Goal: Use online tool/utility: Utilize a website feature to perform a specific function

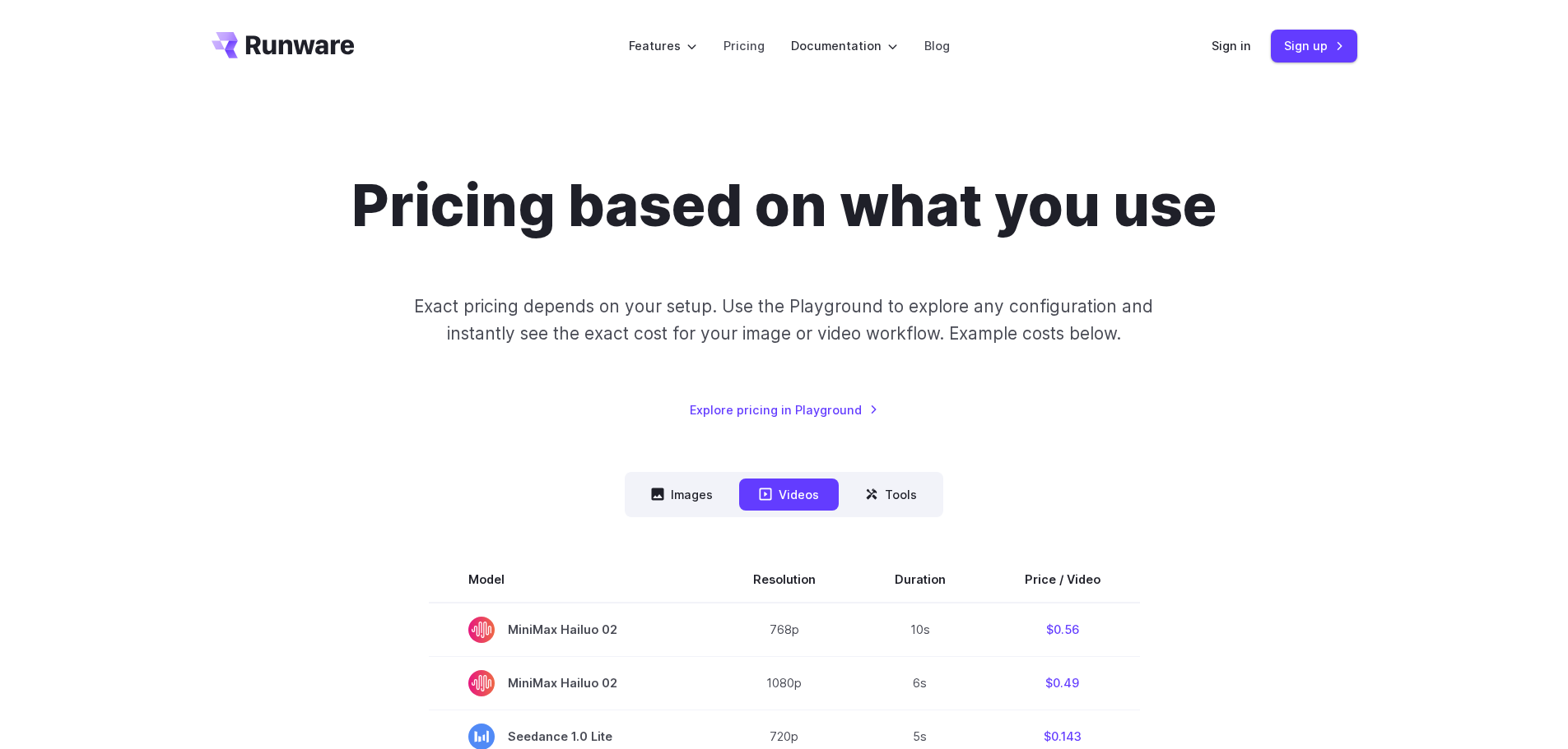
click at [304, 322] on div "Pricing based on what you use Exact pricing depends on your setup. Use the Play…" at bounding box center [784, 295] width 1145 height 248
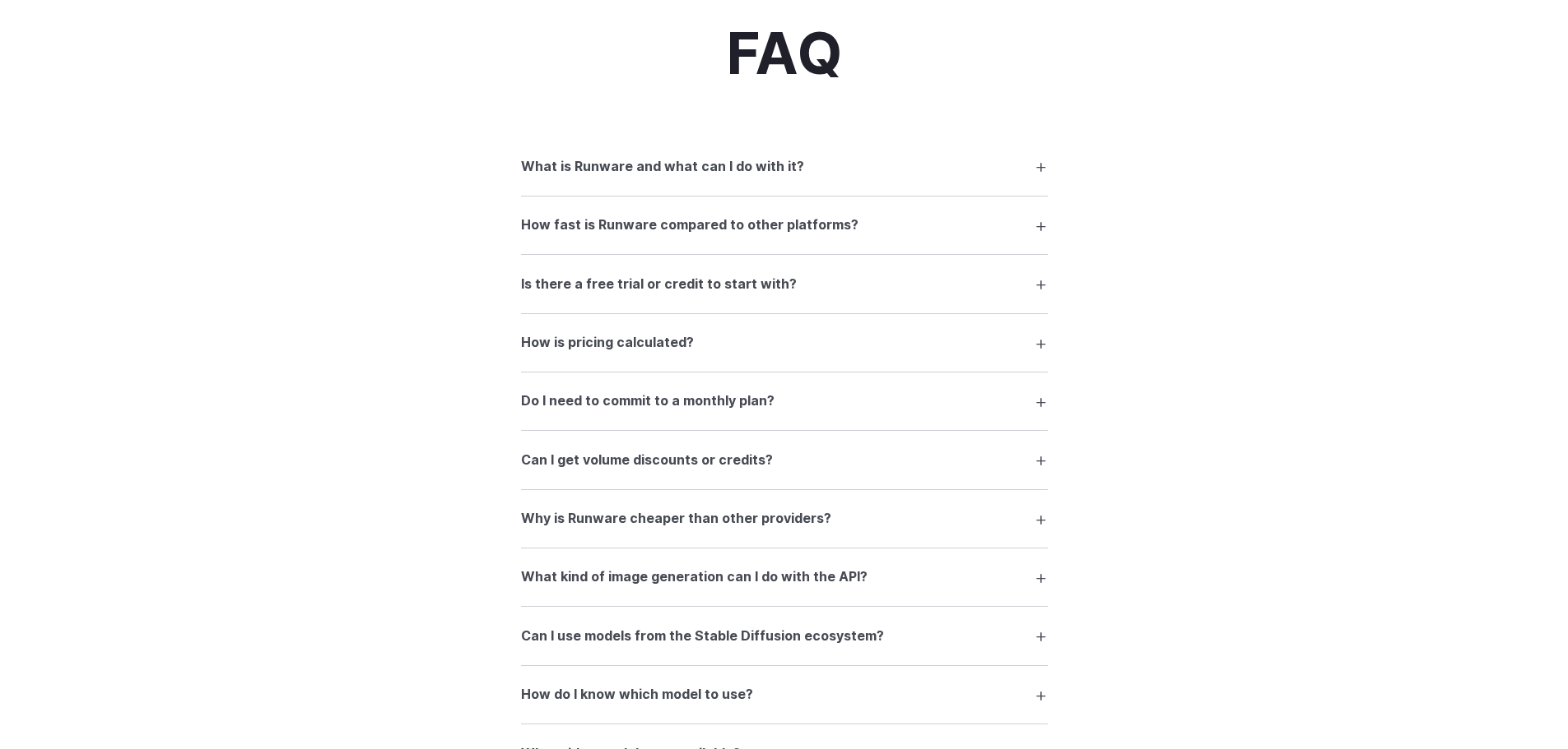
scroll to position [2303, 0]
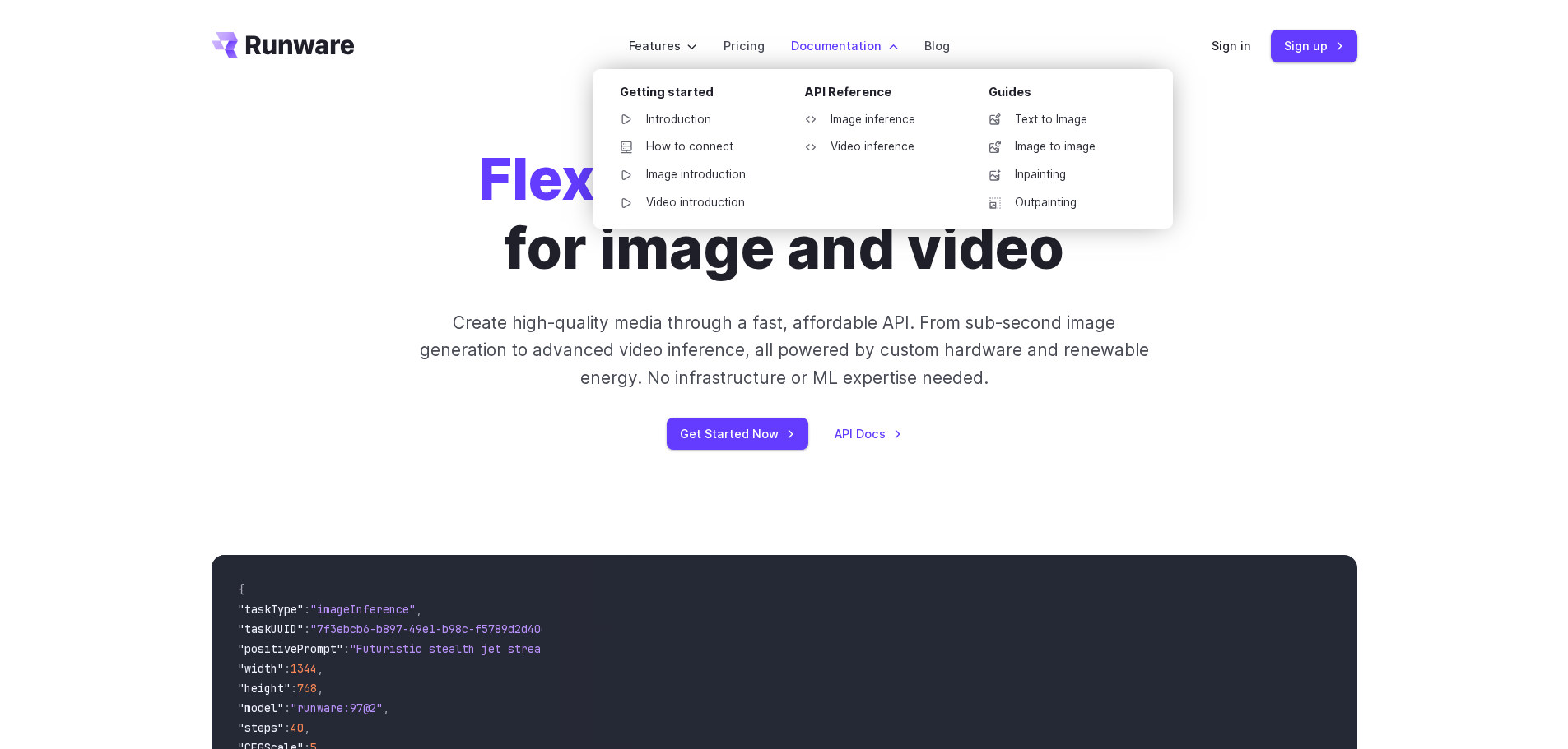
click at [842, 49] on label "Documentation" at bounding box center [844, 45] width 107 height 19
click at [882, 124] on link "Image inference" at bounding box center [877, 119] width 172 height 25
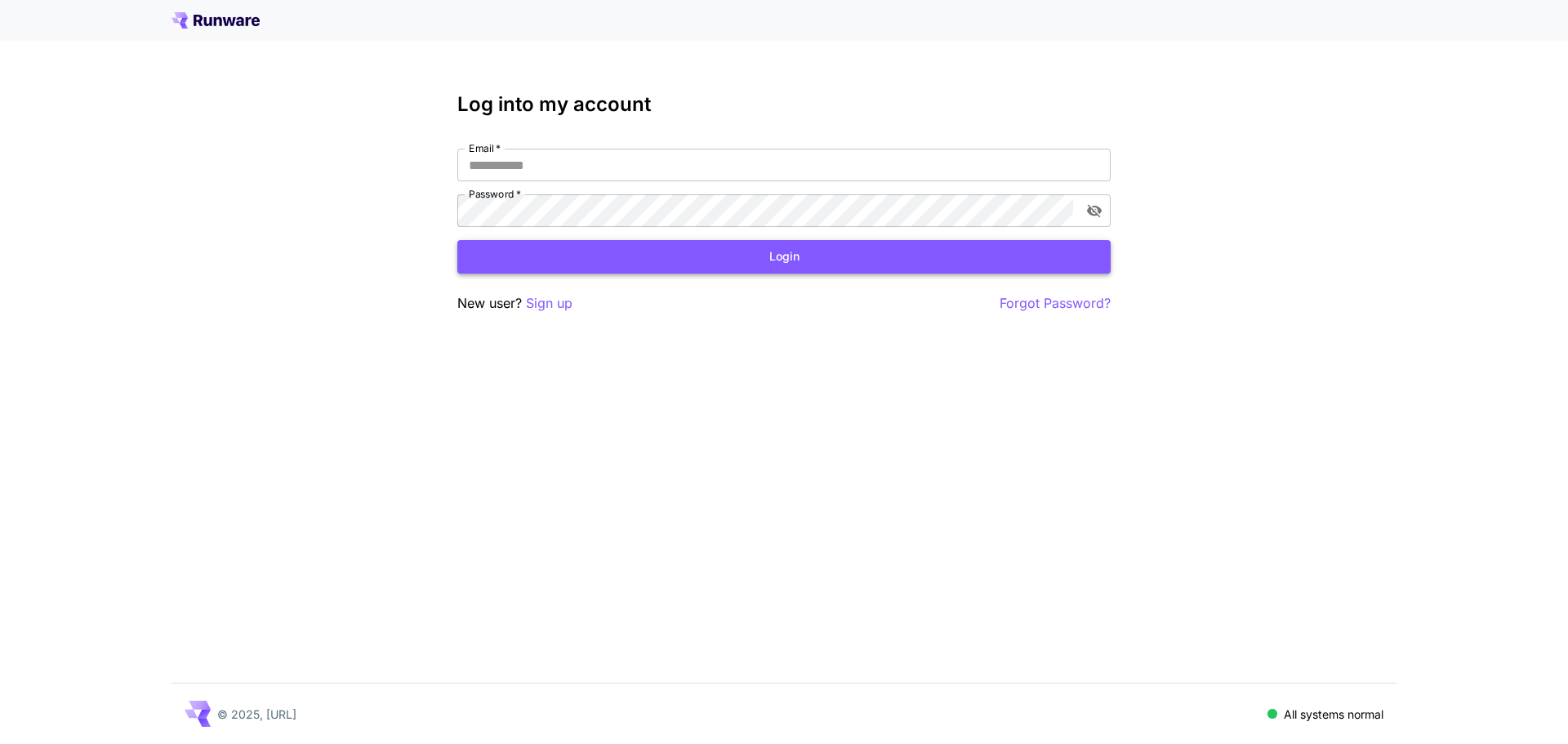
type input "**********"
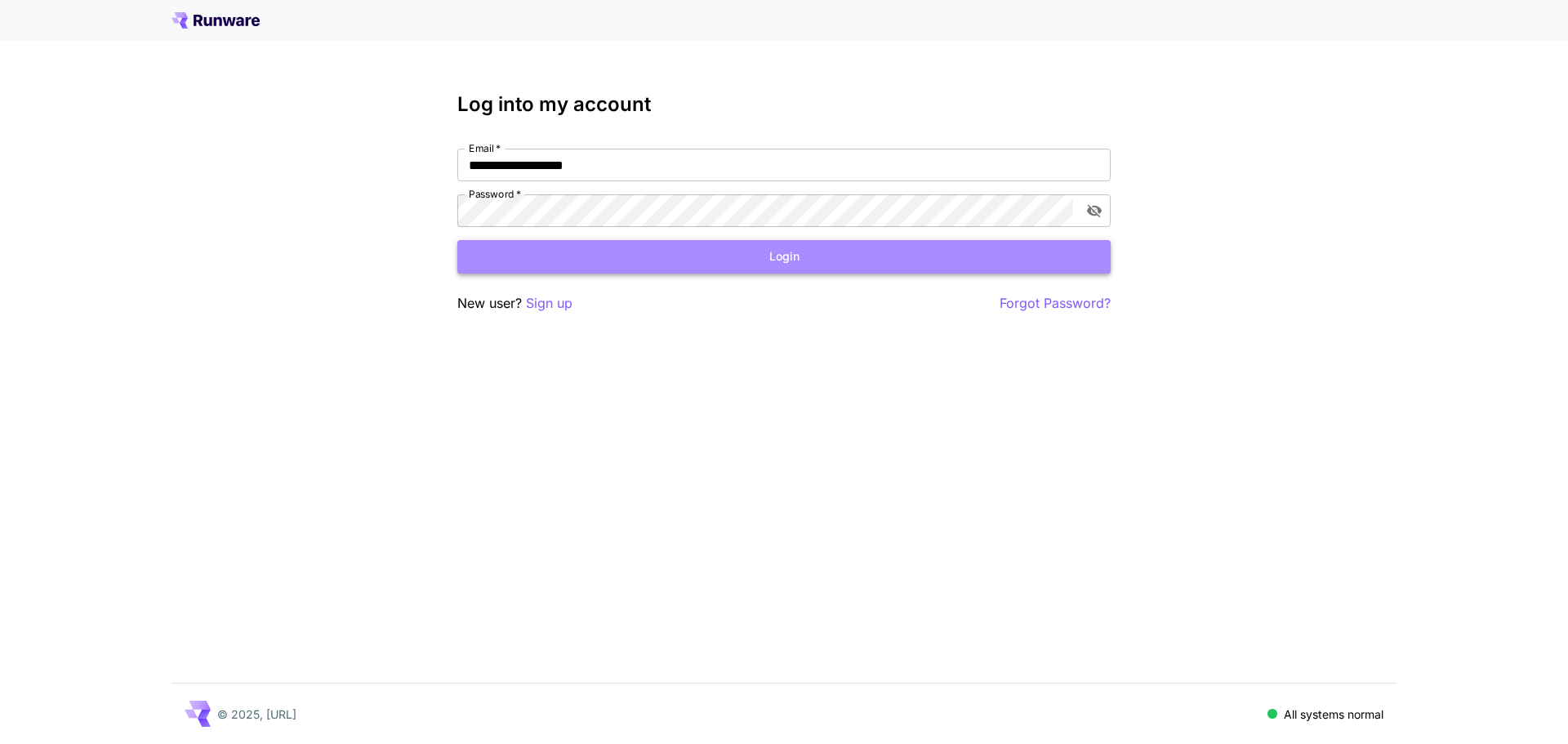
click at [795, 257] on button "Login" at bounding box center [784, 257] width 653 height 34
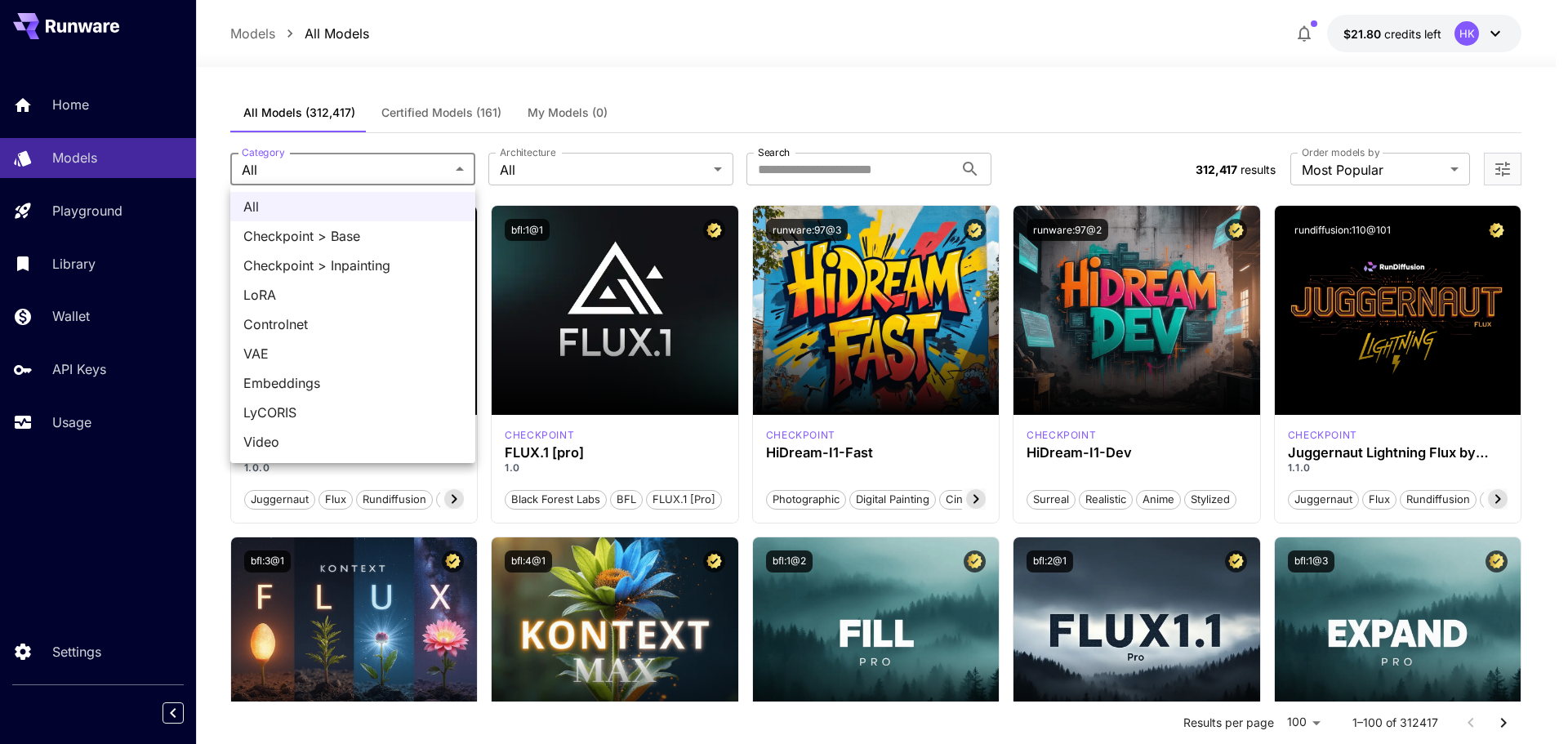
click at [371, 243] on span "Checkpoint > Base" at bounding box center [352, 236] width 219 height 19
type input "**********"
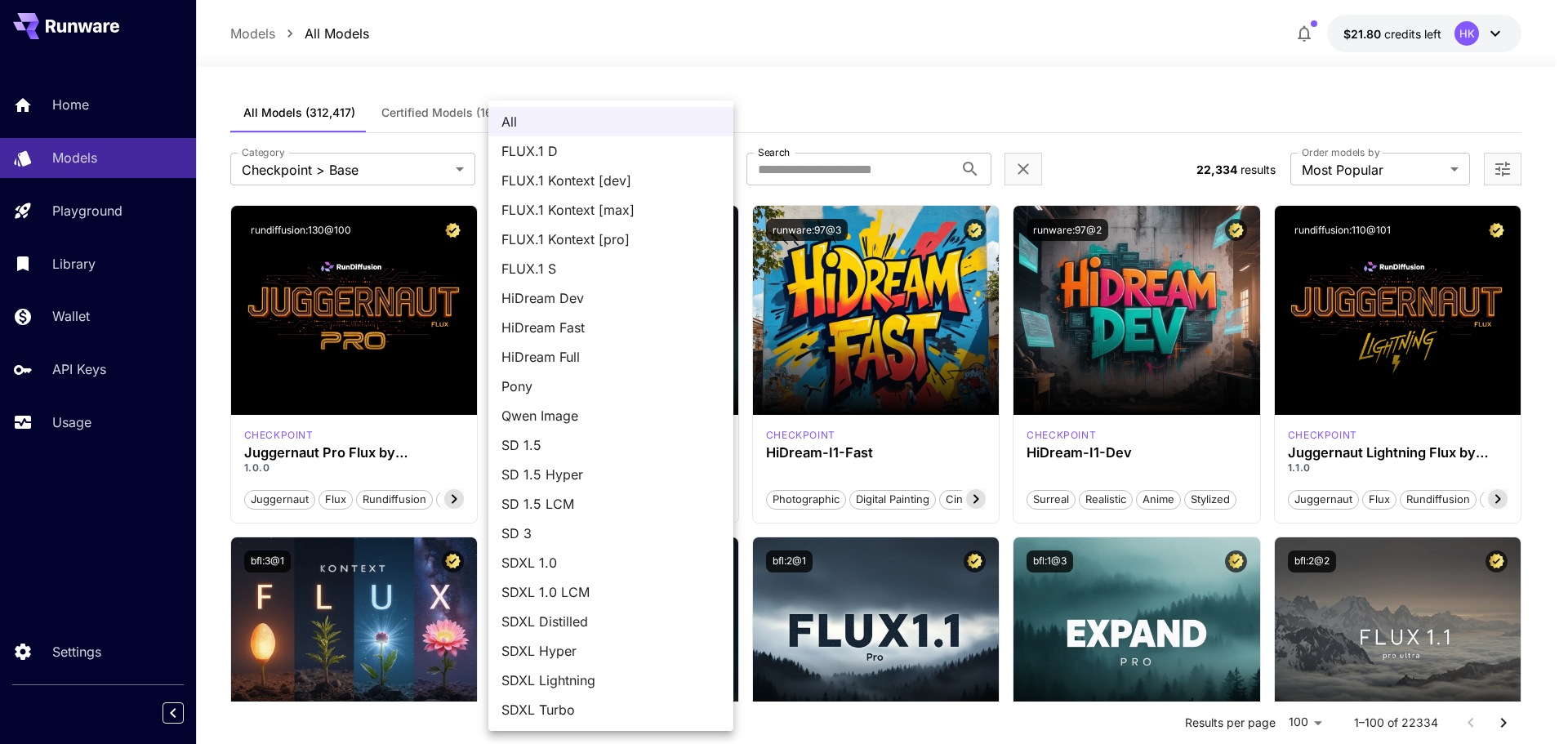
click at [579, 562] on span "SDXL 1.0" at bounding box center [611, 563] width 219 height 19
type input "****"
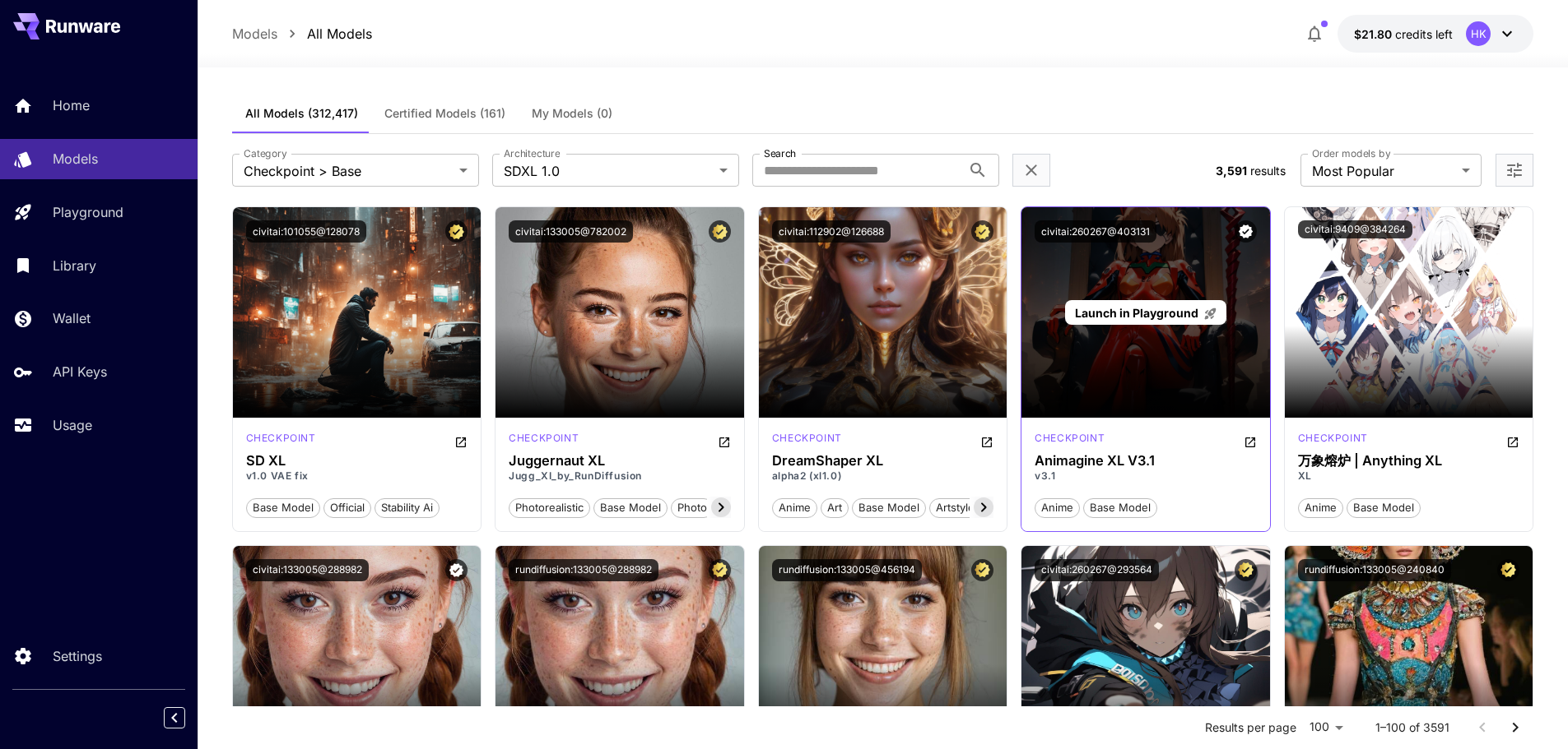
click at [1149, 313] on span "Launch in Playground" at bounding box center [1136, 313] width 124 height 14
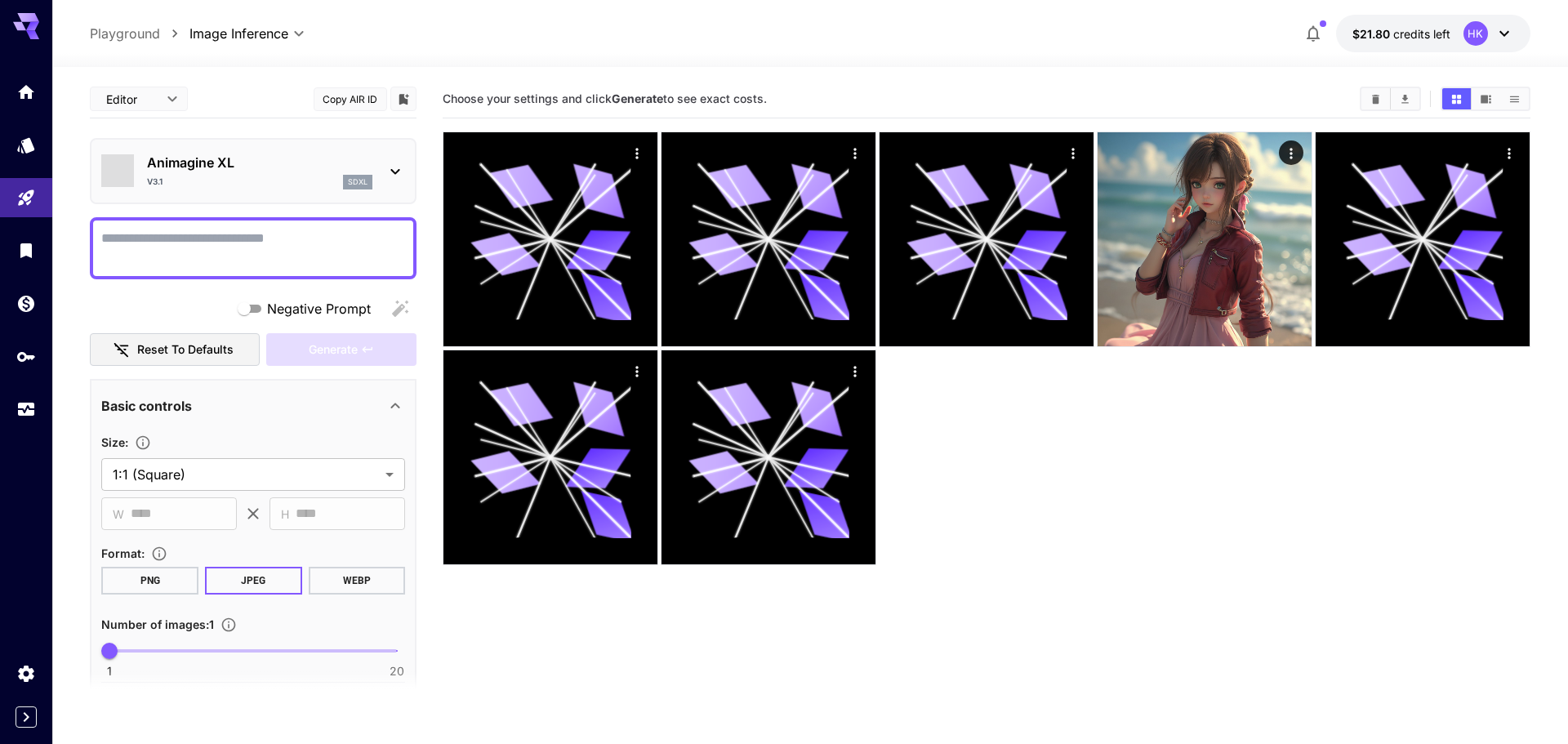
type input "*******"
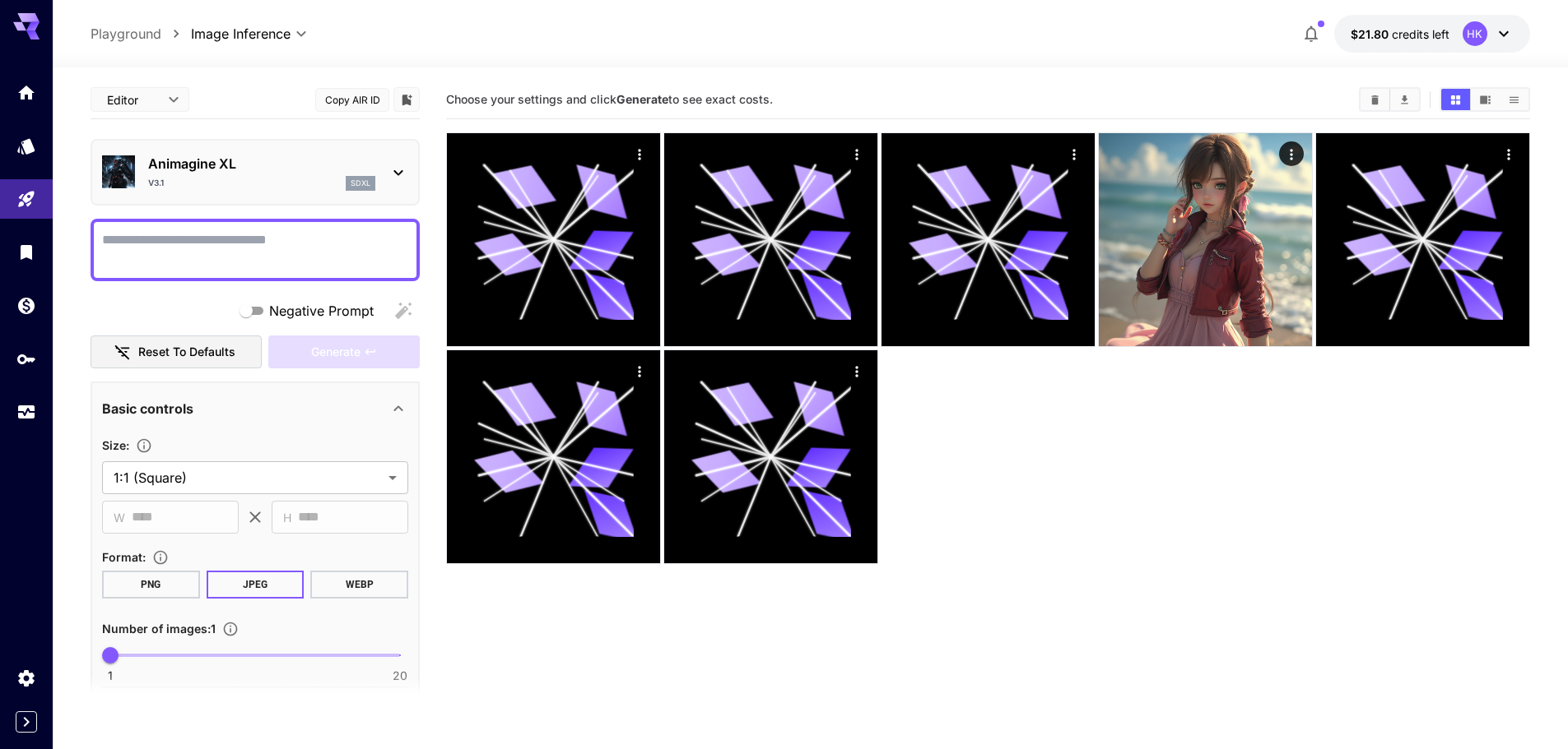
click at [215, 241] on textarea "Negative Prompt" at bounding box center [255, 250] width 306 height 39
type textarea "*****"
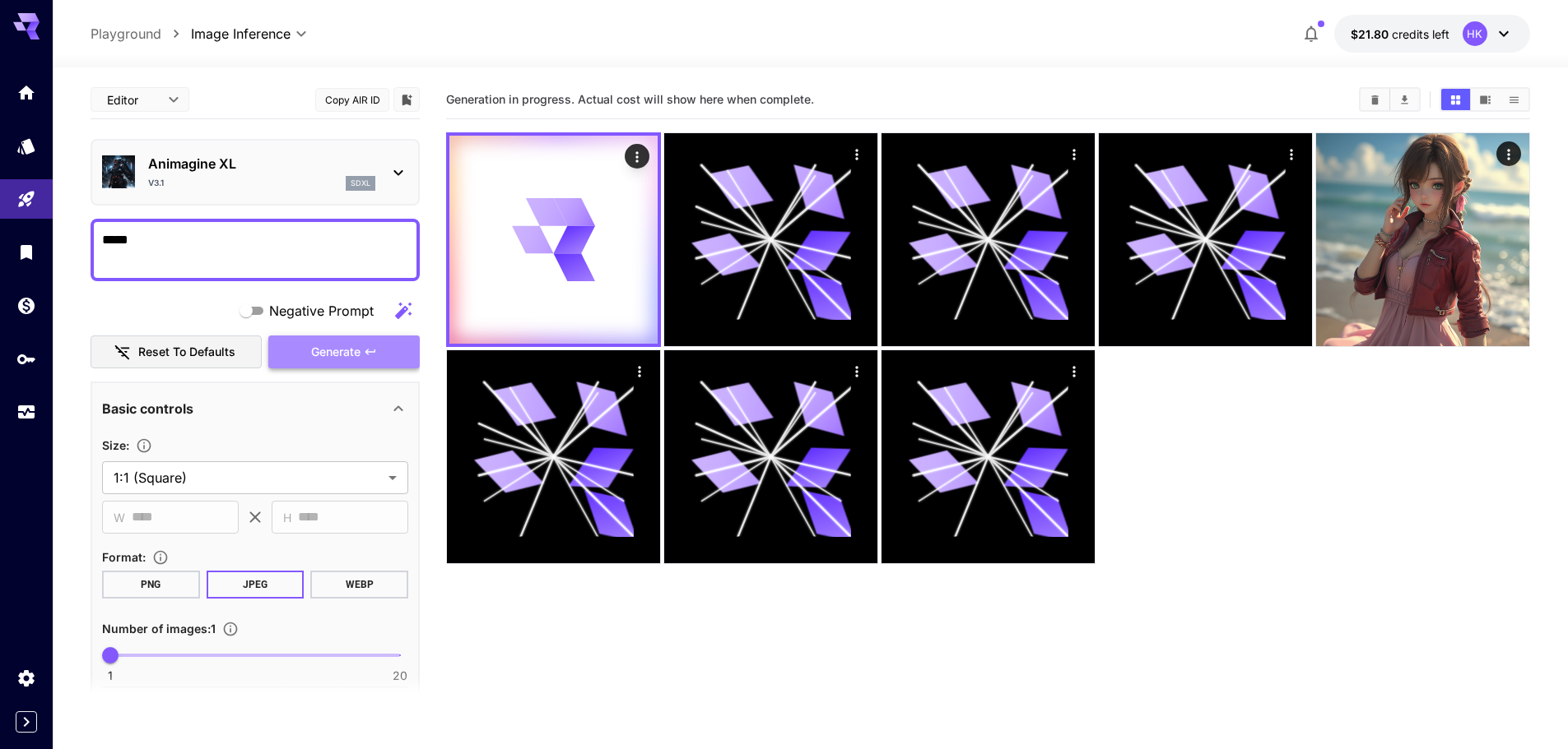
click at [357, 358] on span "Generate" at bounding box center [335, 352] width 50 height 20
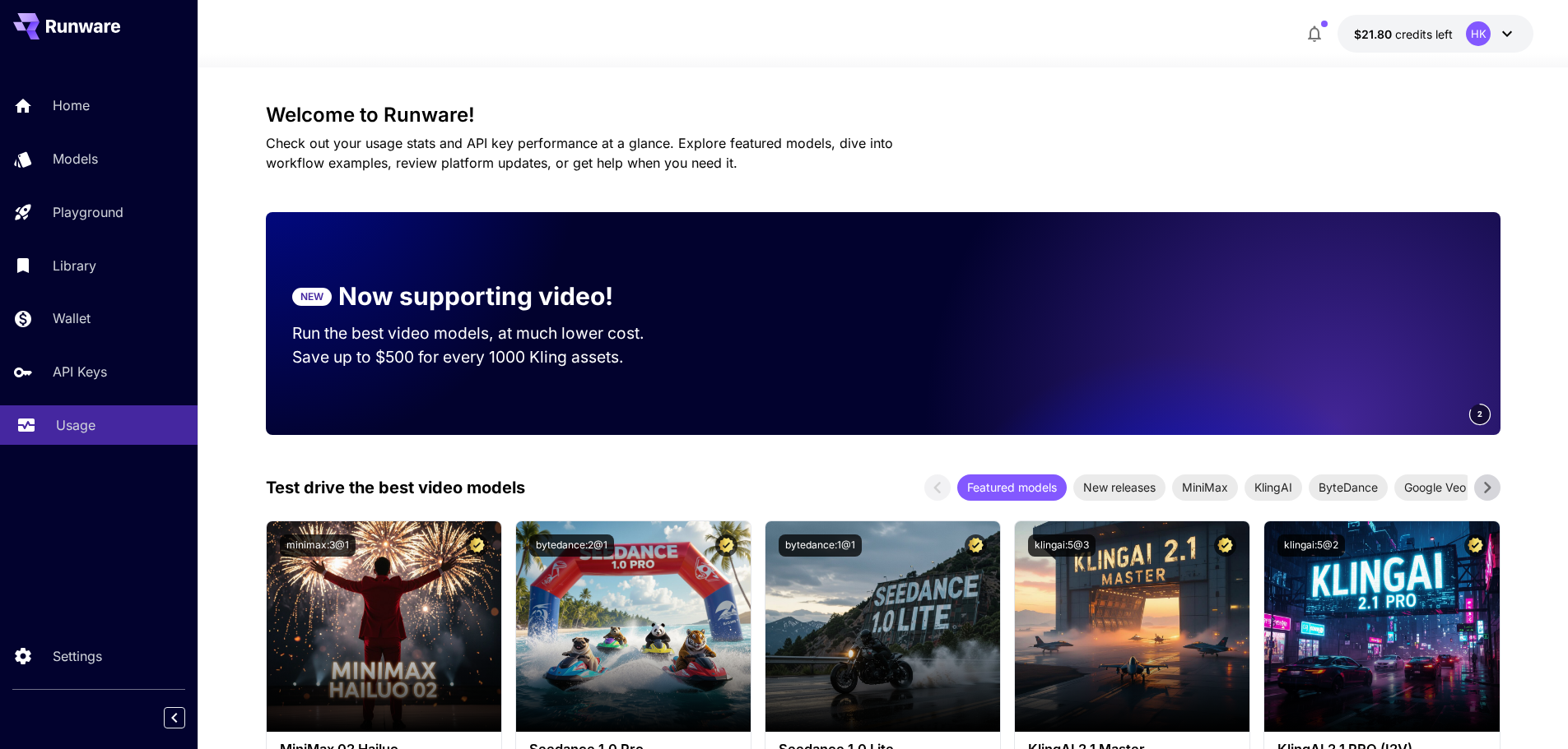
click at [95, 425] on p "Usage" at bounding box center [76, 425] width 39 height 20
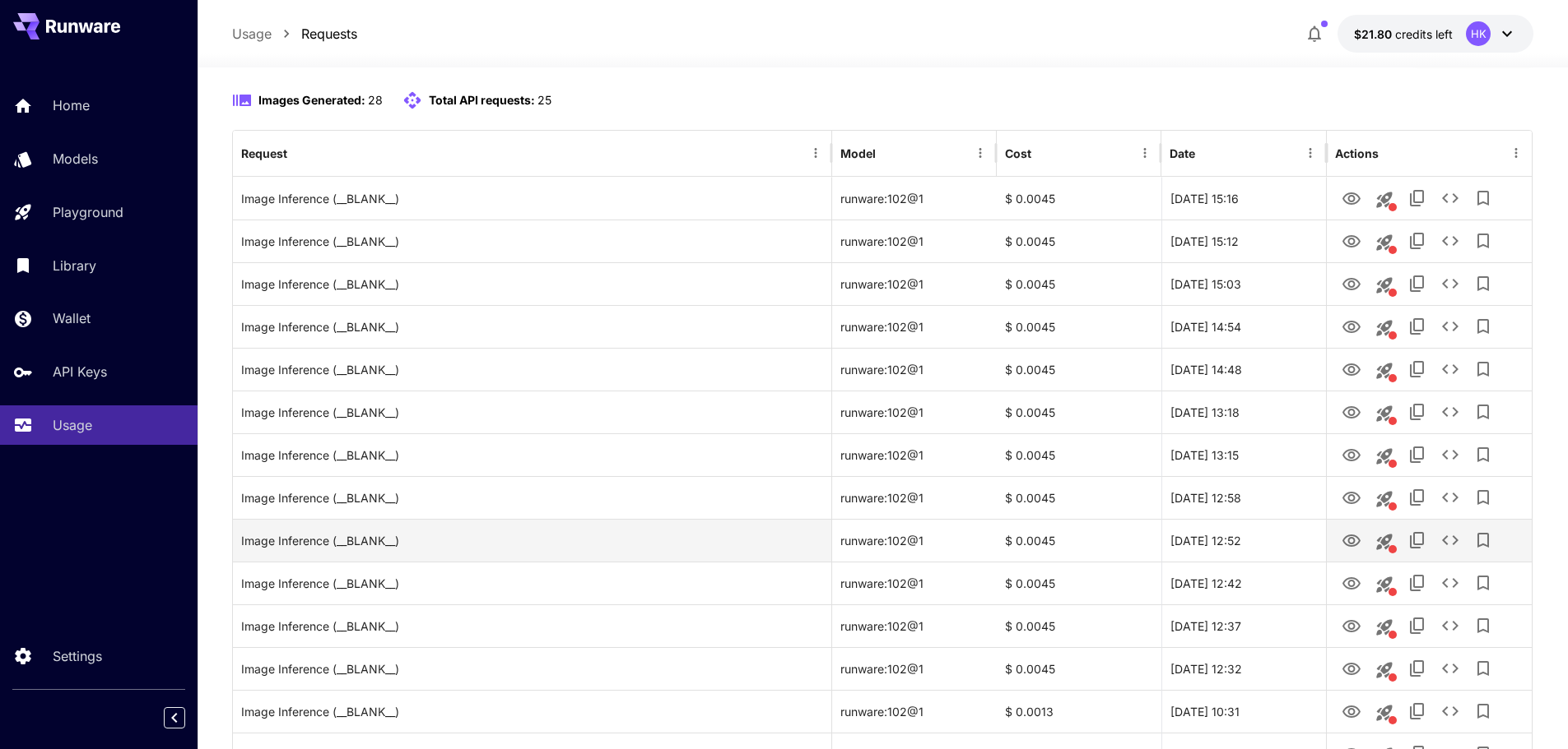
scroll to position [82, 0]
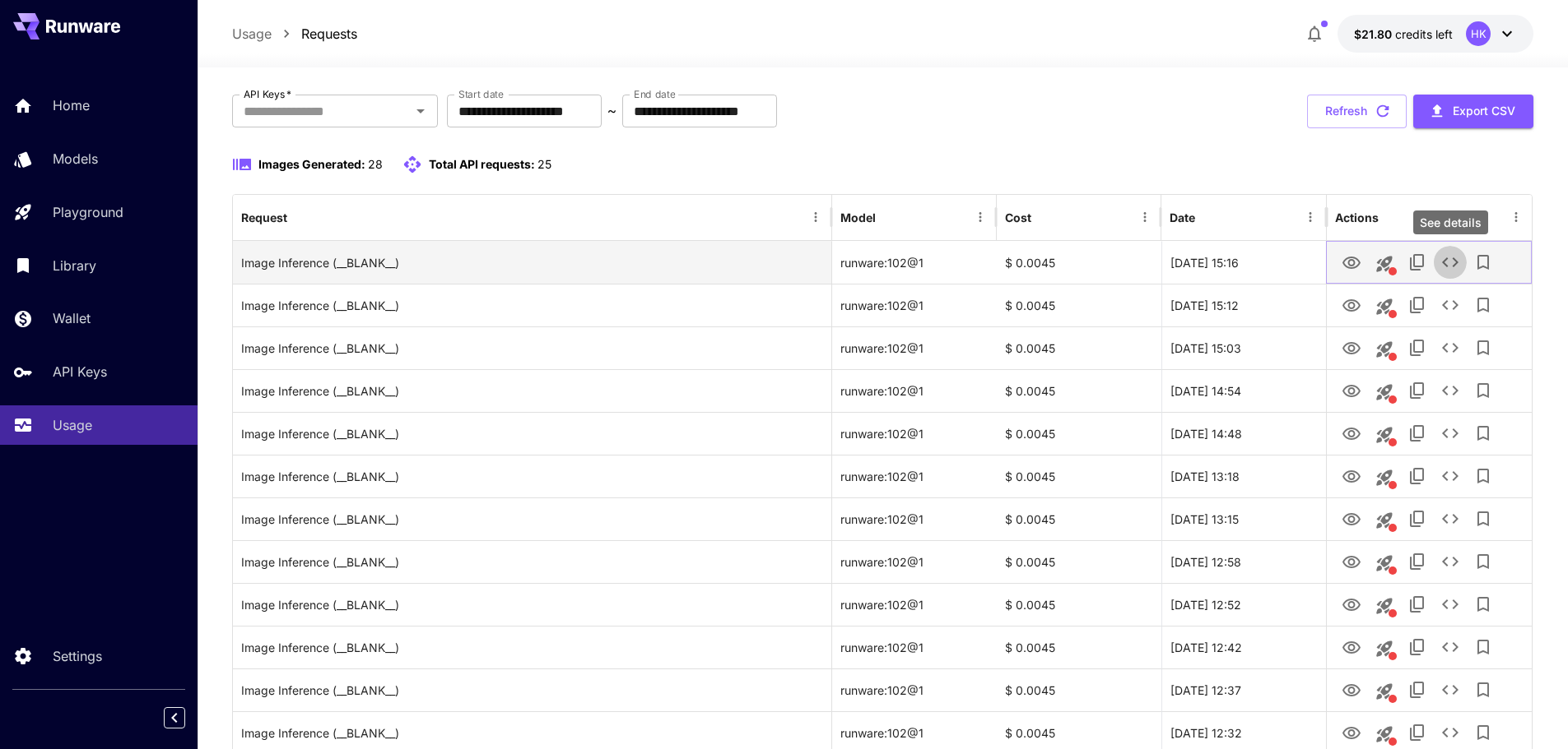
click at [1447, 264] on icon "See details" at bounding box center [1449, 262] width 20 height 20
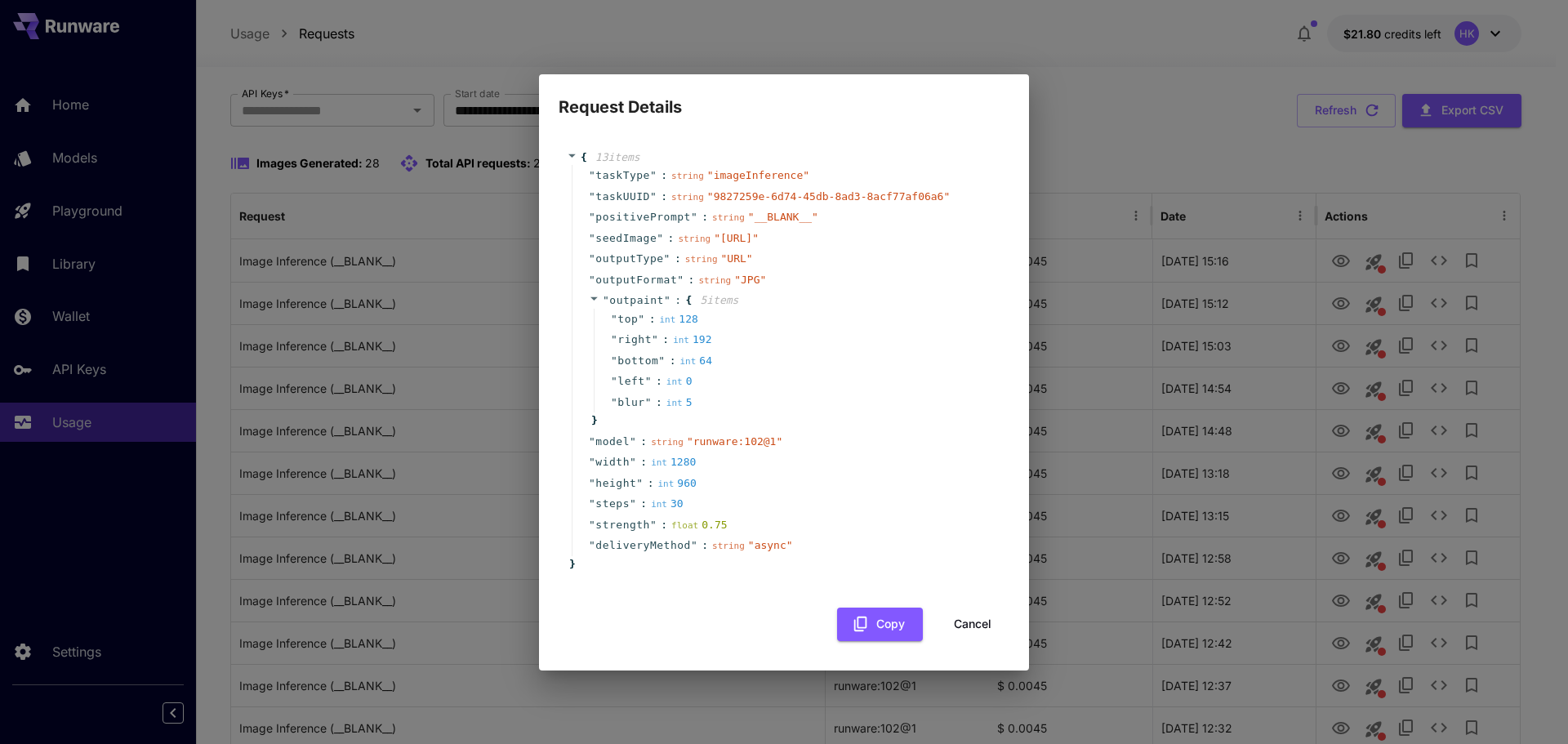
click at [978, 628] on button "Cancel" at bounding box center [972, 625] width 74 height 34
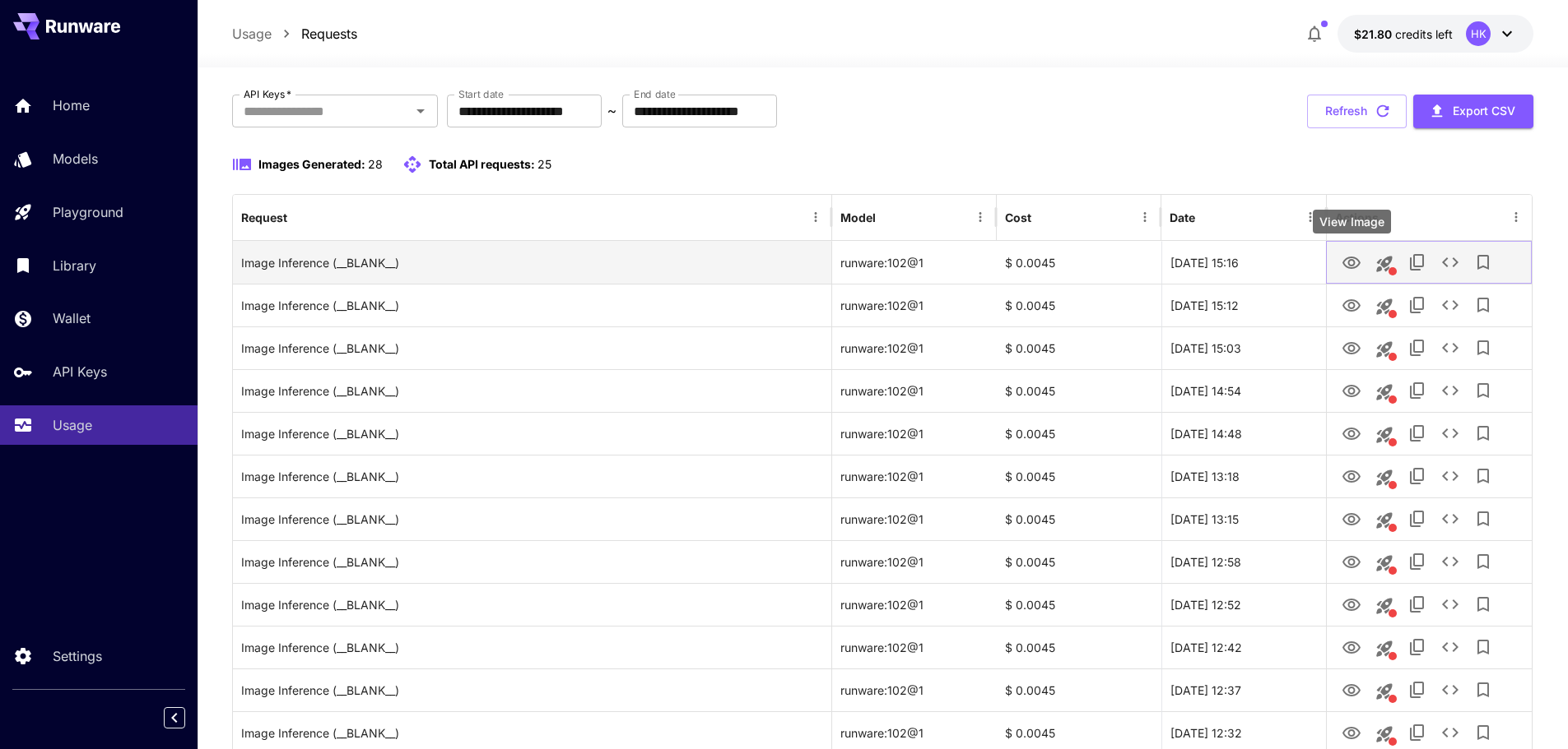
click at [1346, 258] on icon "View Image" at bounding box center [1351, 263] width 20 height 20
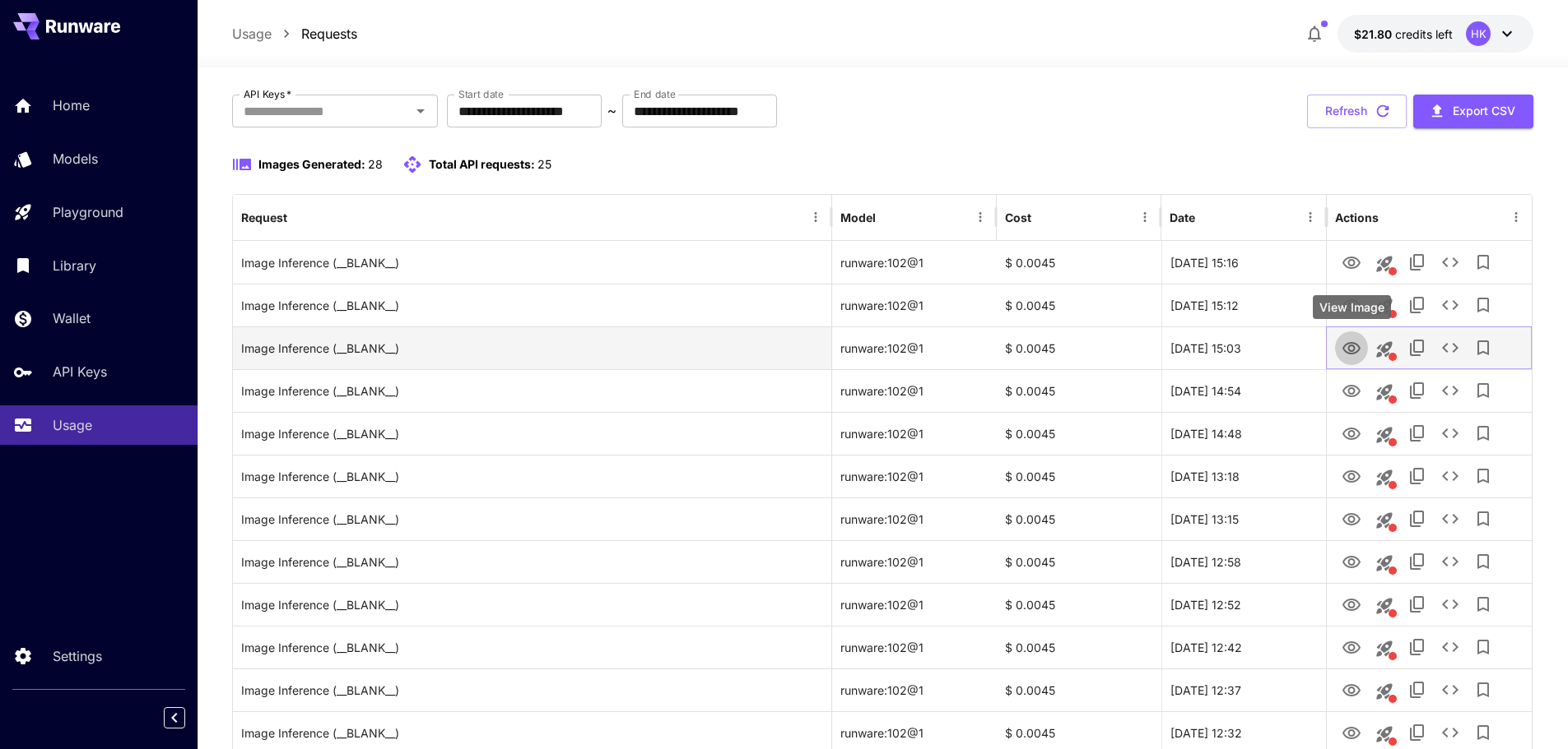
click at [1353, 348] on icon "View Image" at bounding box center [1351, 348] width 20 height 20
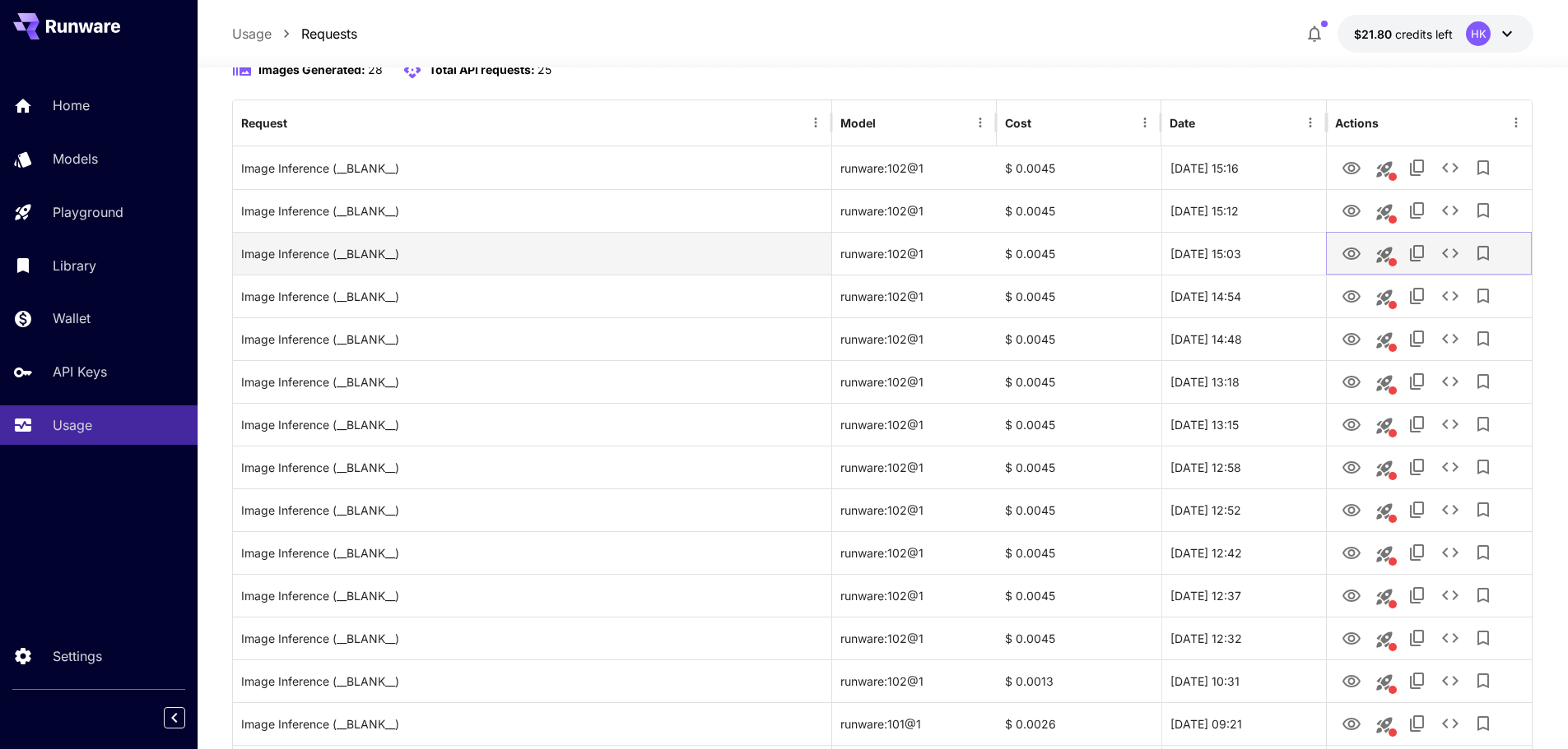
scroll to position [247, 0]
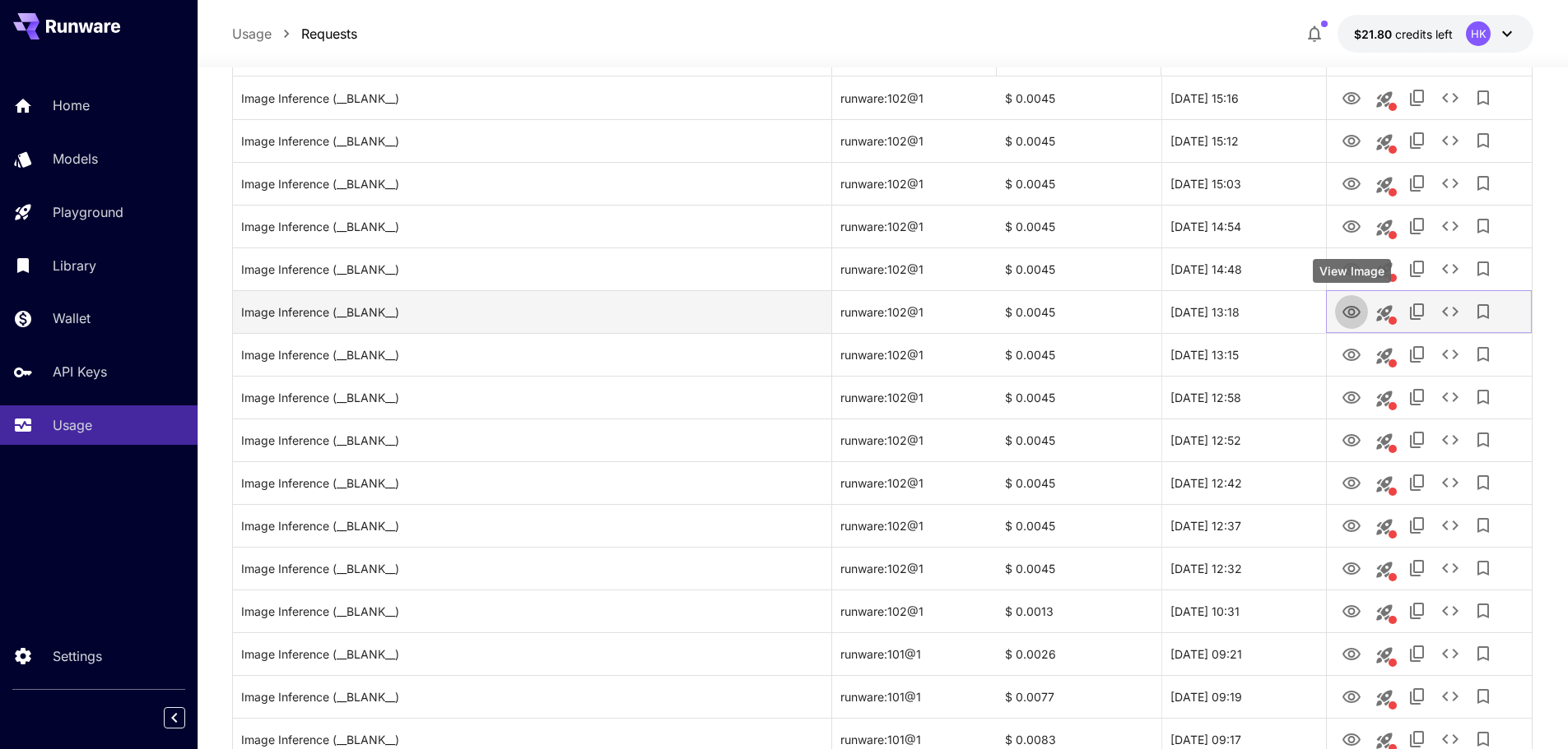
click at [1355, 314] on icon "View Image" at bounding box center [1351, 312] width 20 height 20
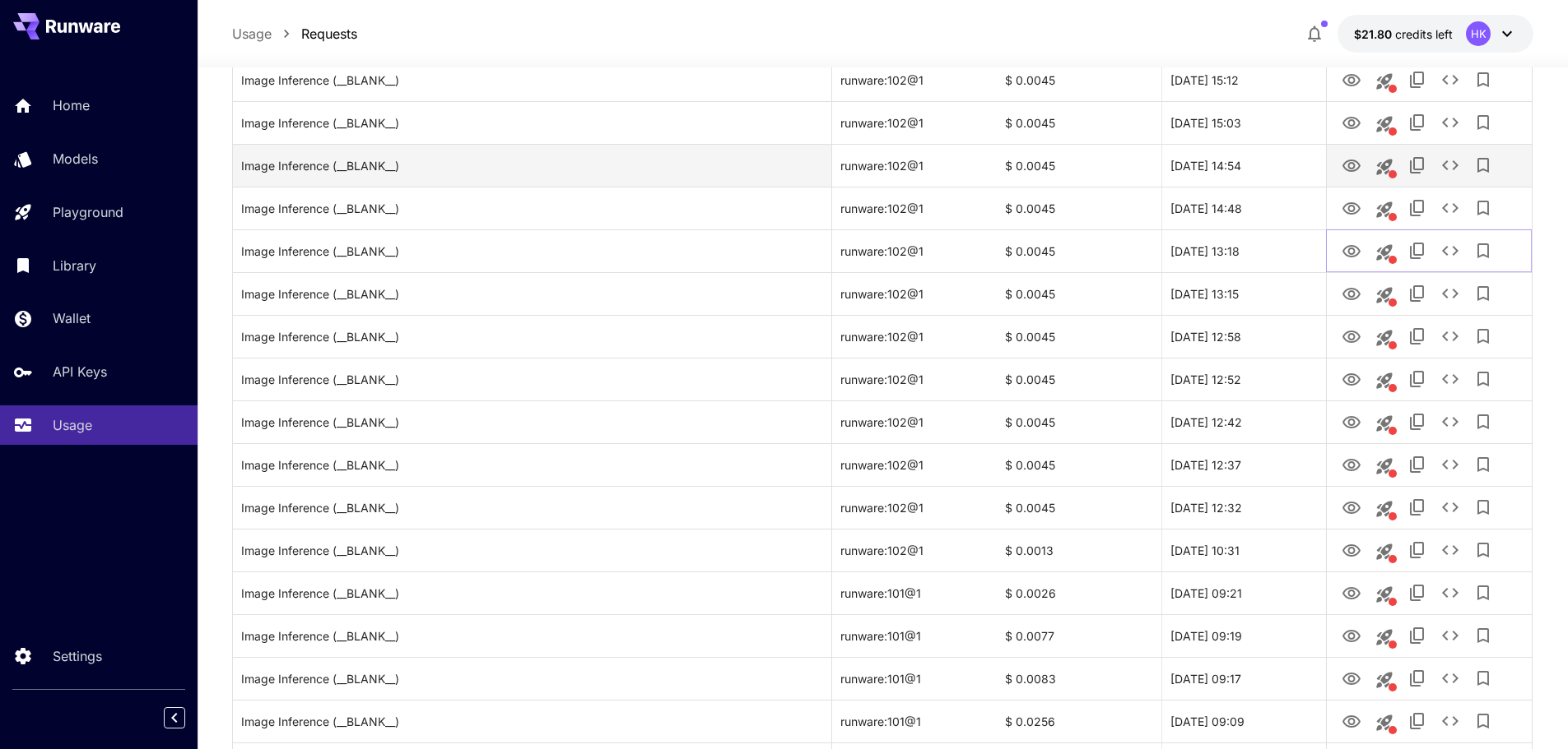
scroll to position [411, 0]
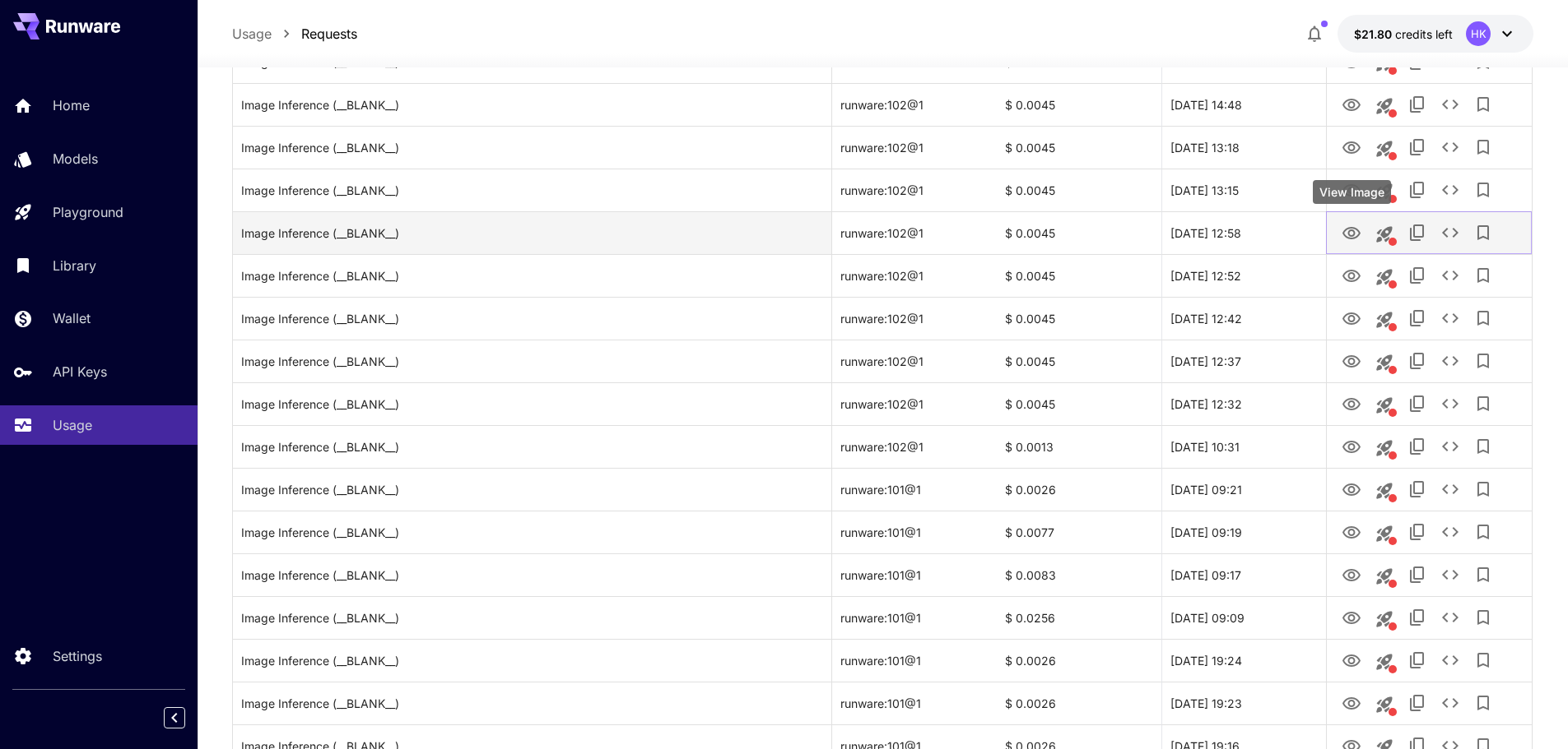
click at [1350, 233] on icon "View Image" at bounding box center [1351, 233] width 20 height 20
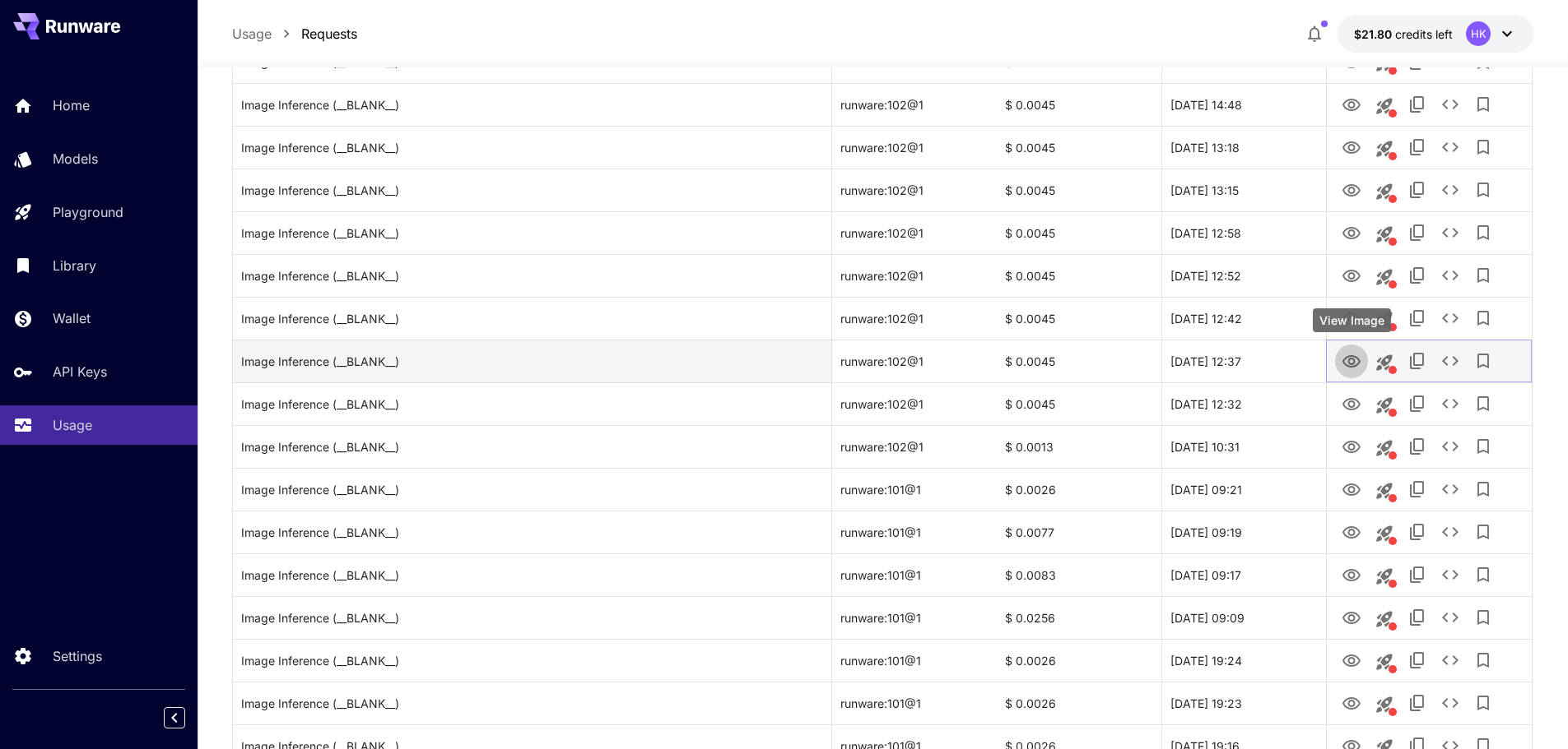
click at [1354, 360] on icon "View Image" at bounding box center [1351, 362] width 18 height 12
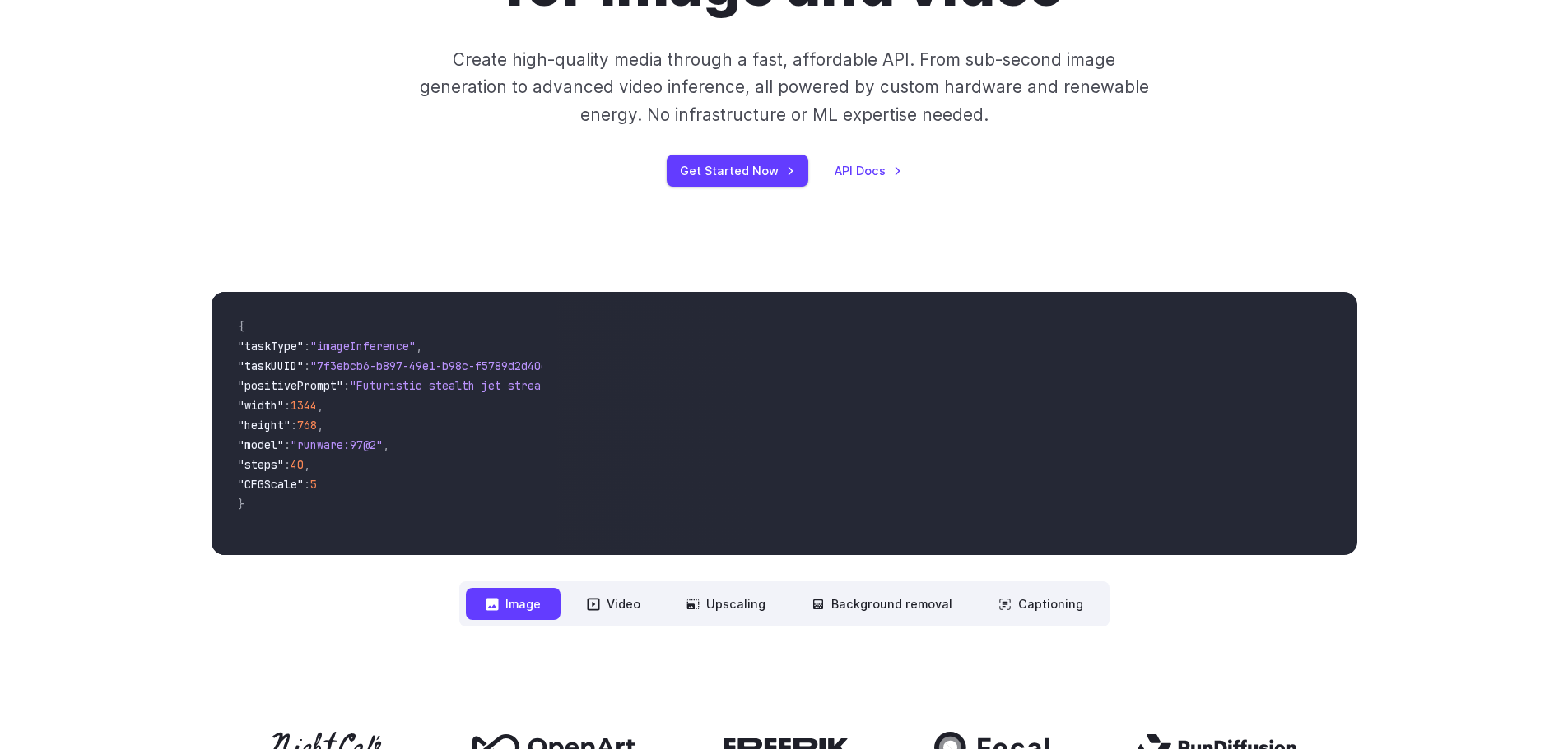
scroll to position [247, 0]
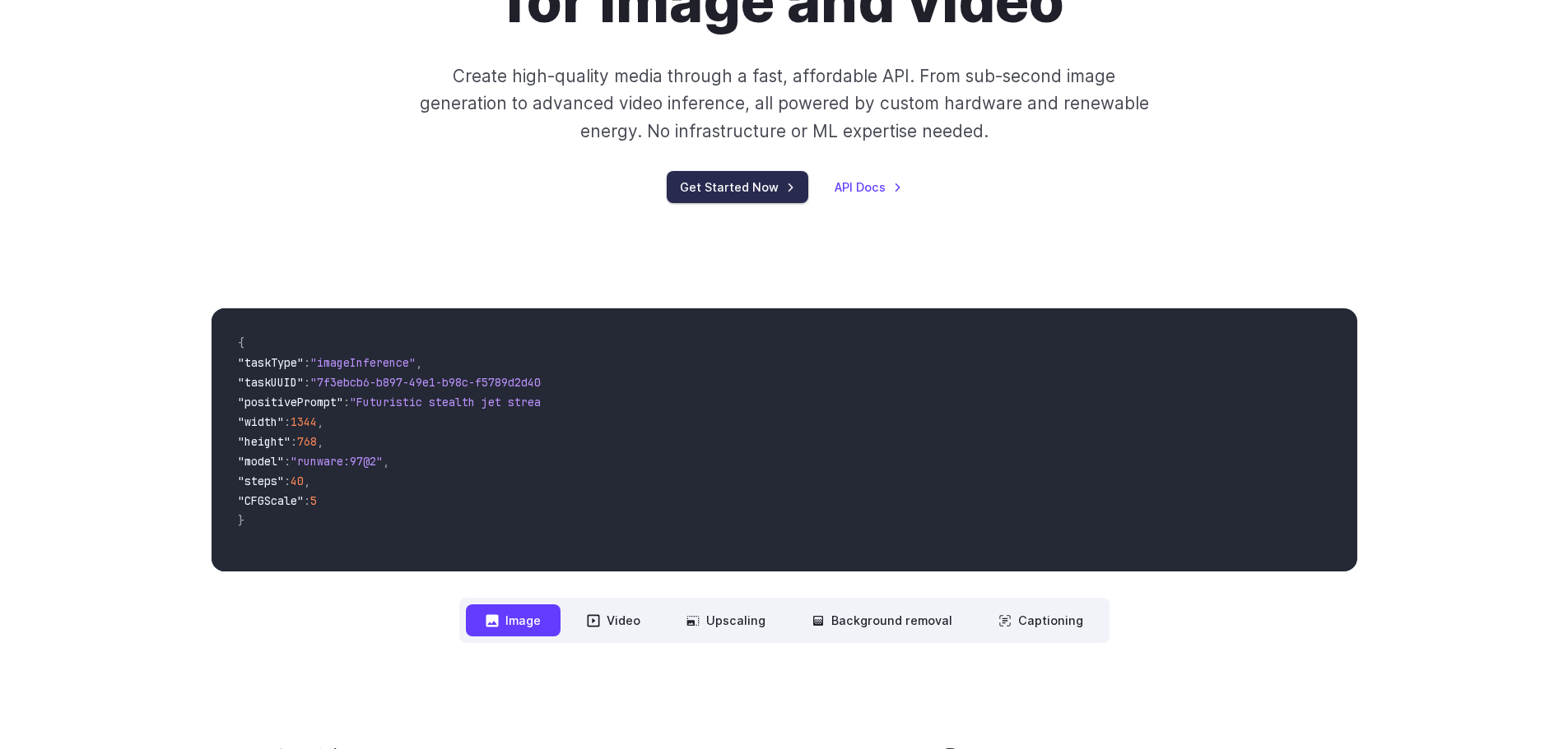
click at [769, 191] on link "Get Started Now" at bounding box center [737, 188] width 142 height 32
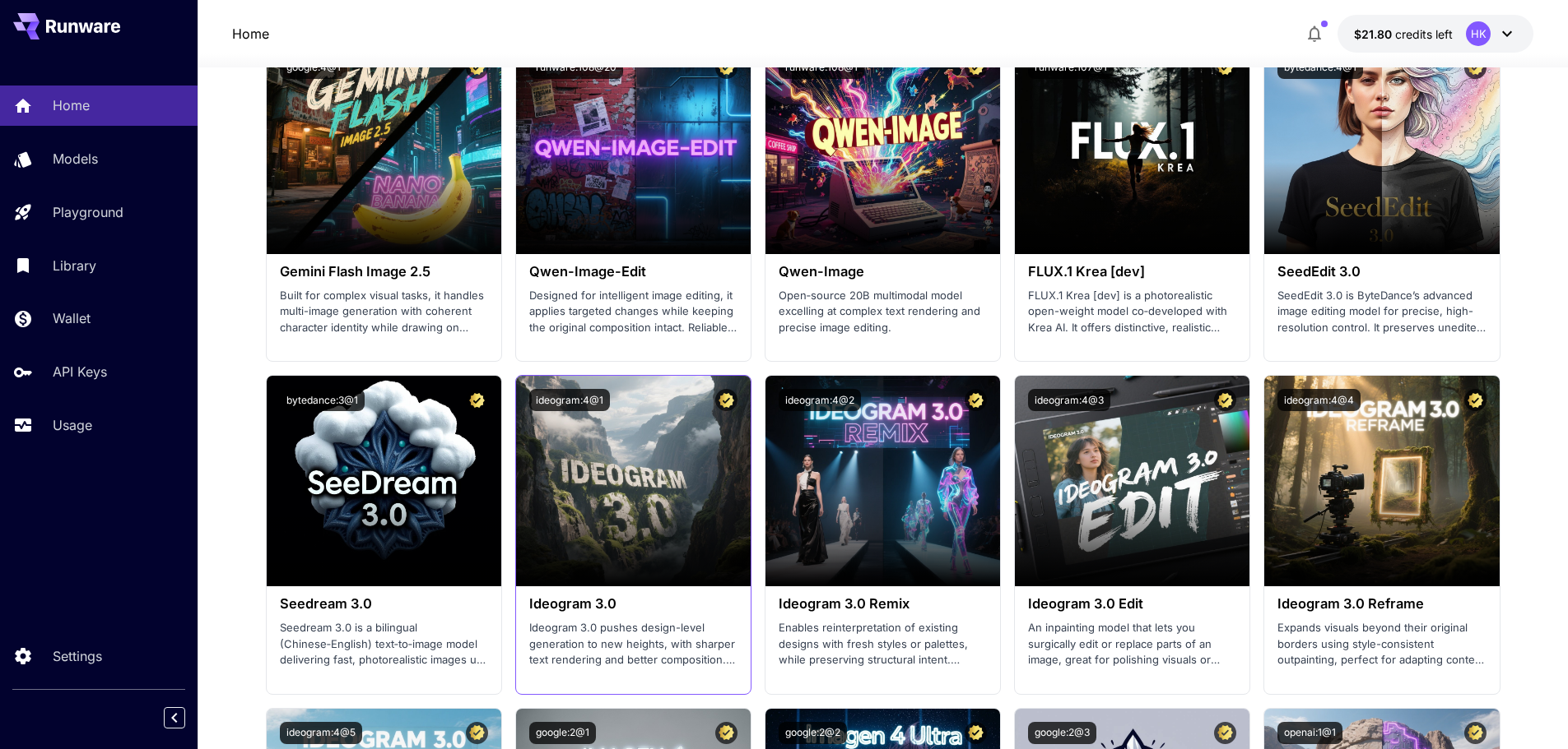
scroll to position [1563, 0]
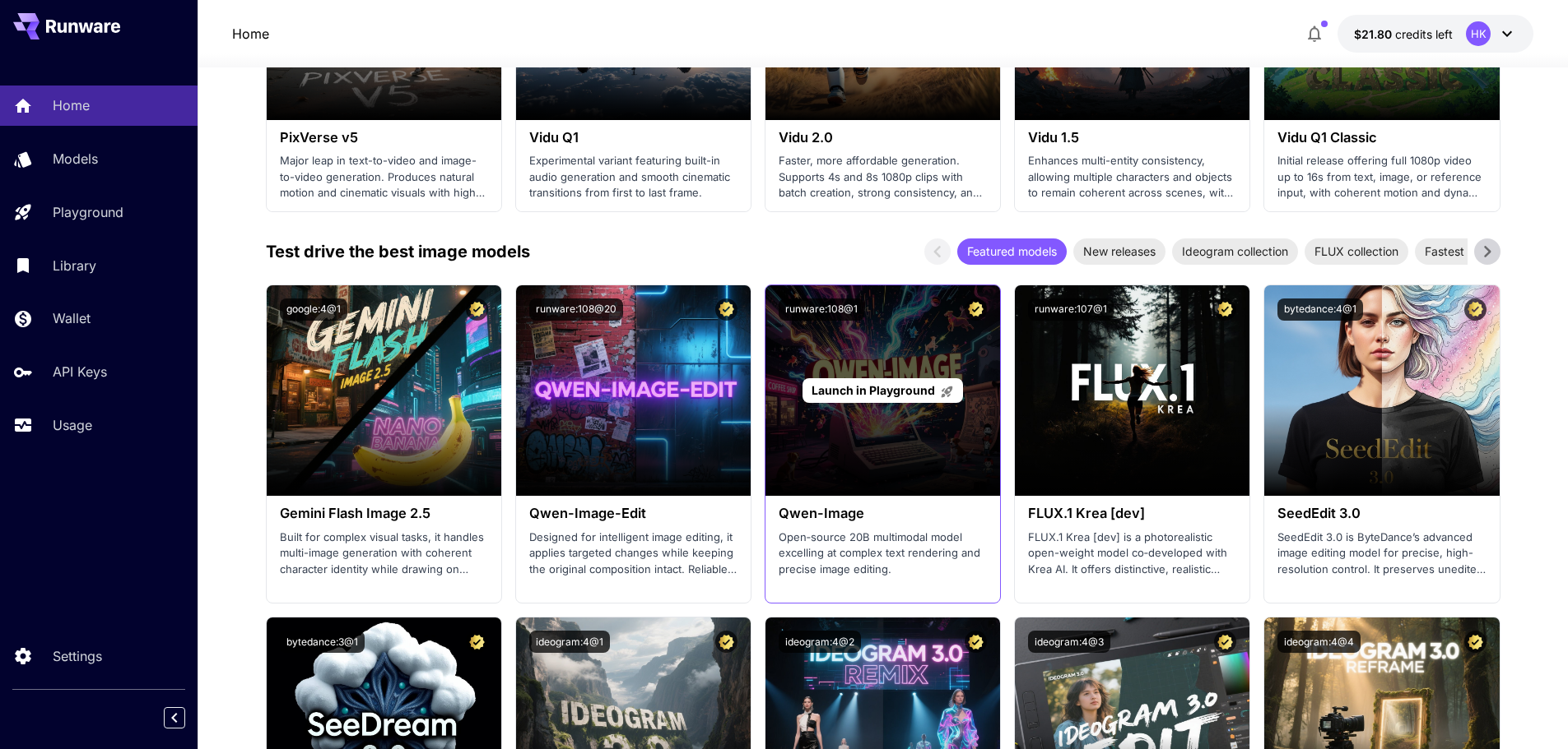
click at [849, 387] on span "Launch in Playground" at bounding box center [873, 390] width 124 height 14
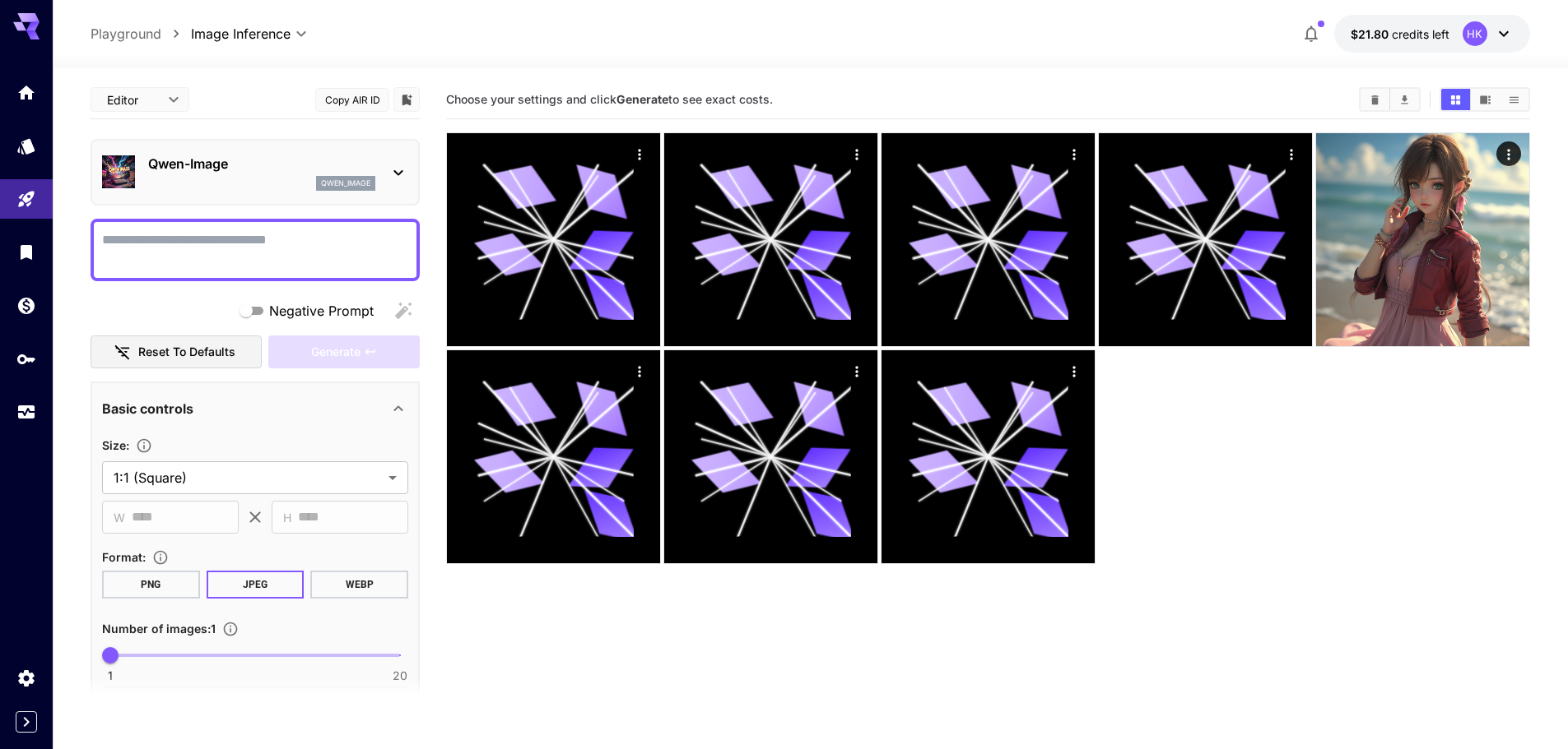
click at [266, 241] on textarea "Negative Prompt" at bounding box center [255, 250] width 306 height 39
type textarea "*****"
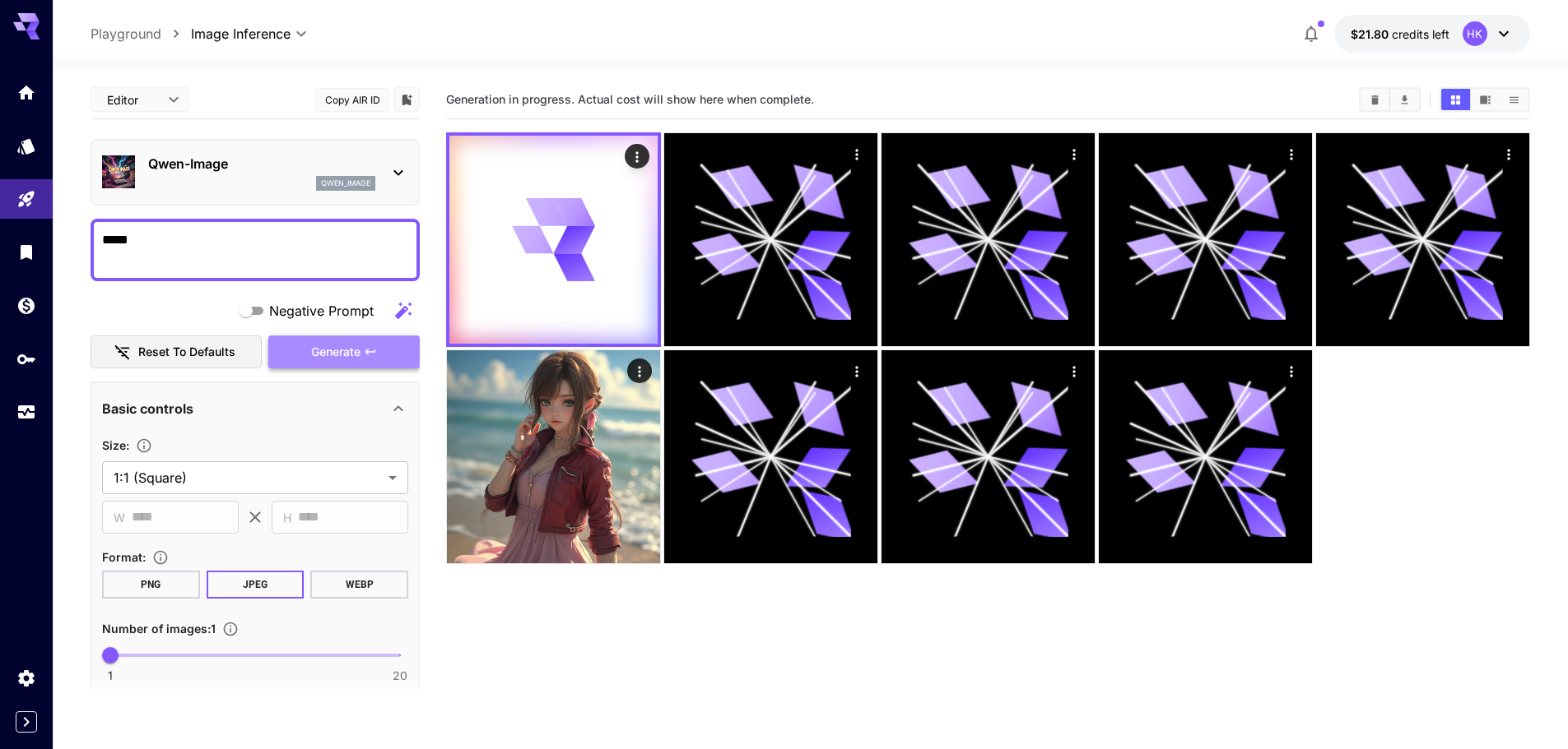
click at [348, 356] on span "Generate" at bounding box center [335, 352] width 50 height 20
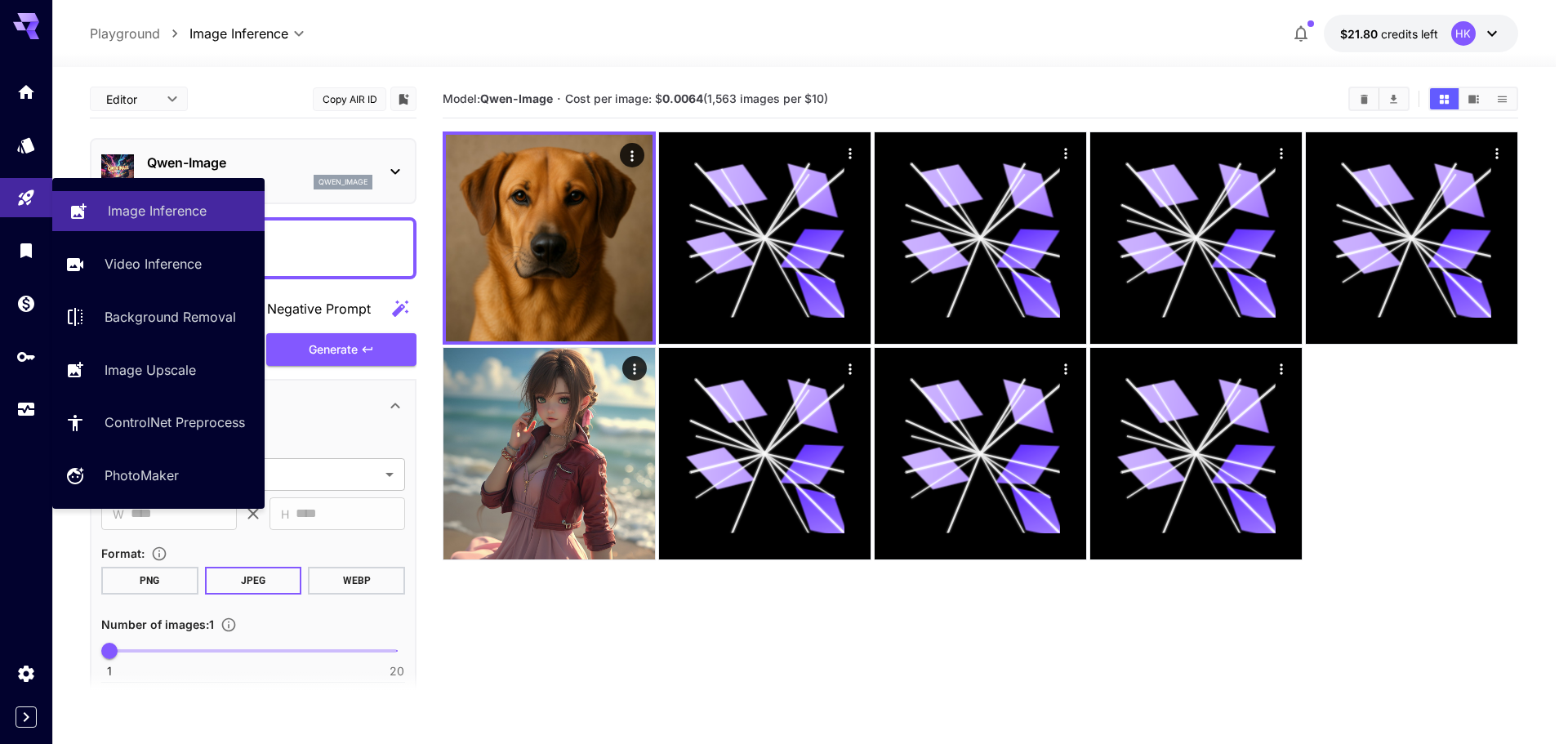
click at [169, 210] on p "Image Inference" at bounding box center [157, 210] width 99 height 19
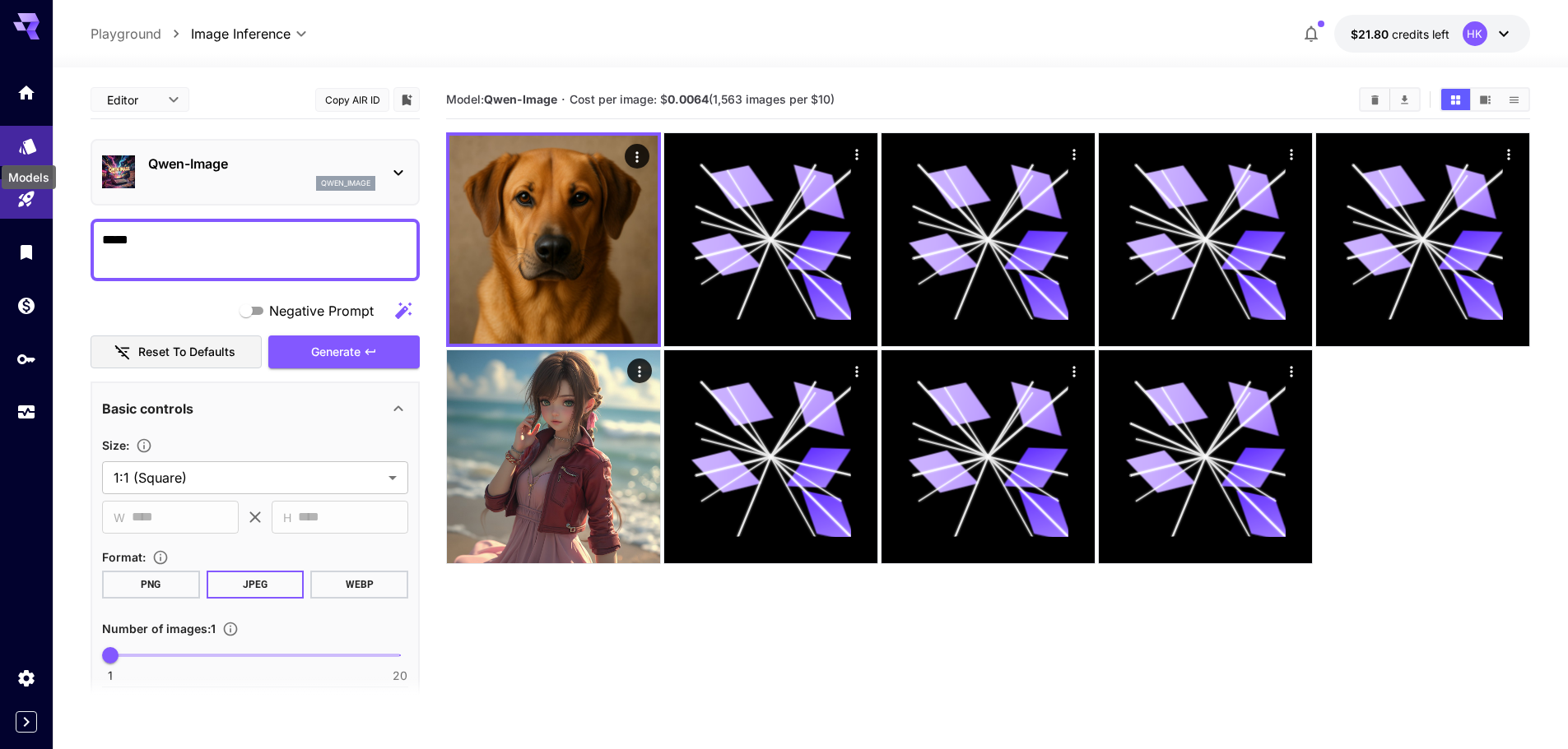
click at [31, 138] on icon "Models" at bounding box center [27, 141] width 17 height 15
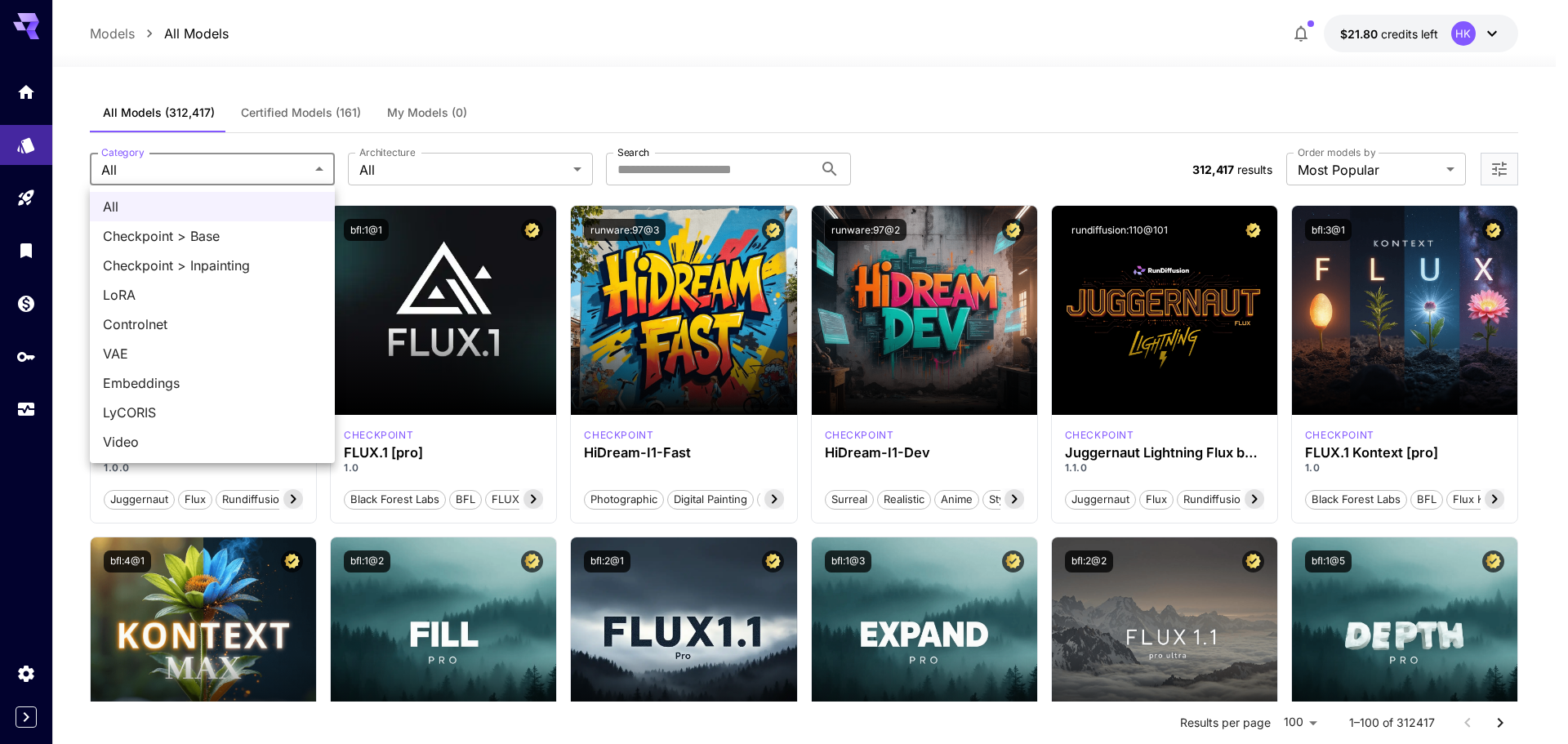
click at [196, 235] on span "Checkpoint > Base" at bounding box center [212, 236] width 219 height 19
type input "**********"
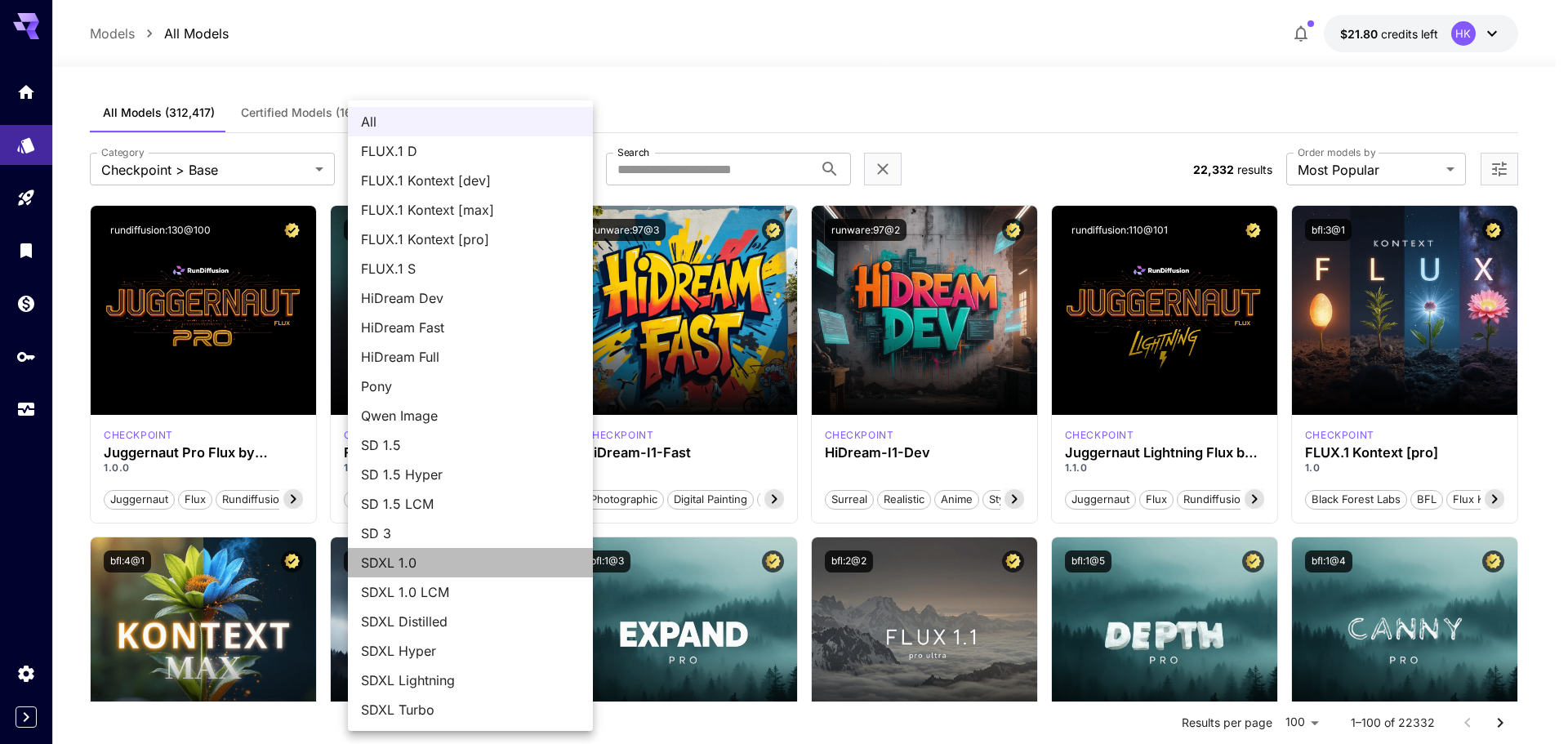
click at [440, 565] on span "SDXL 1.0" at bounding box center [470, 563] width 219 height 19
type input "****"
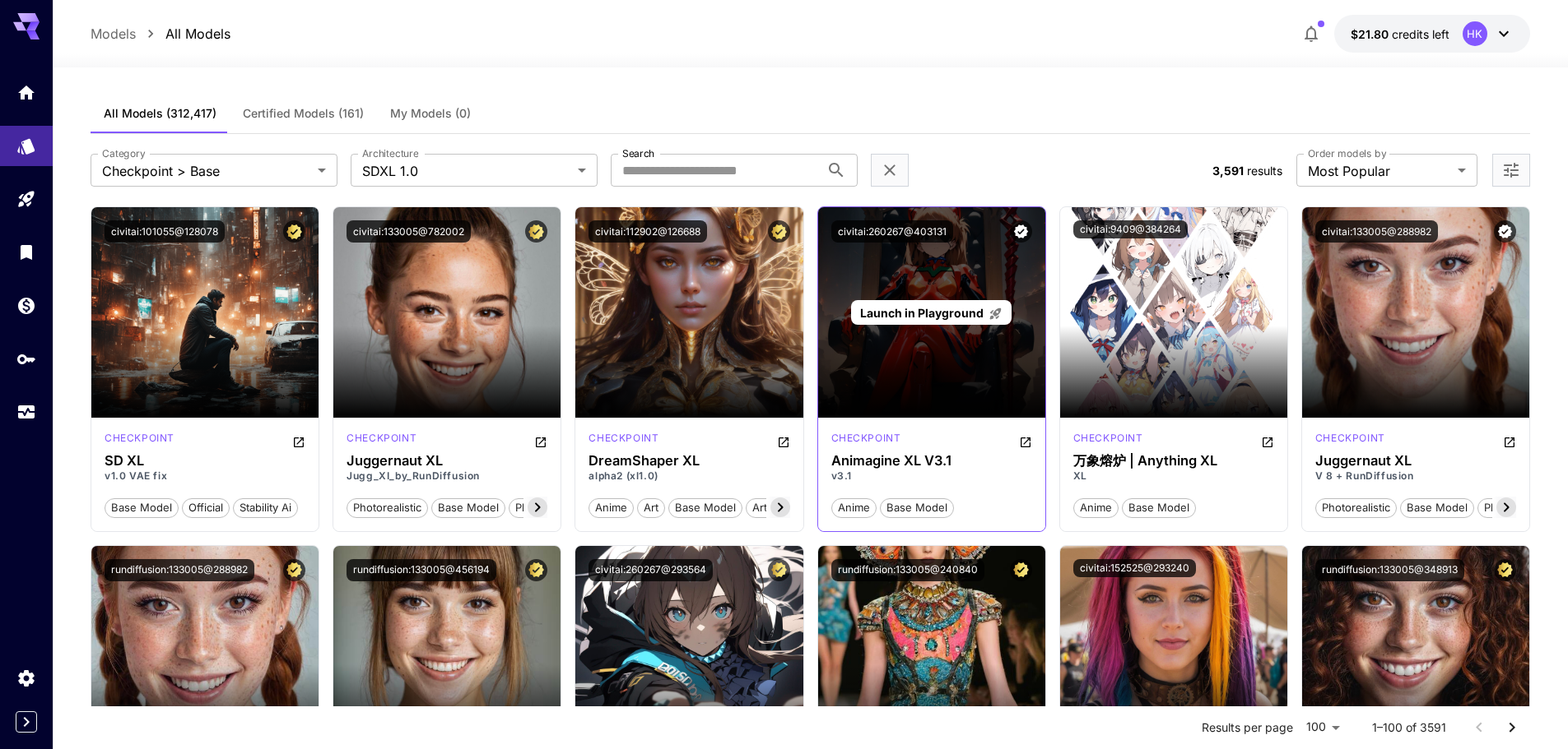
click at [936, 313] on span "Launch in Playground" at bounding box center [922, 313] width 124 height 14
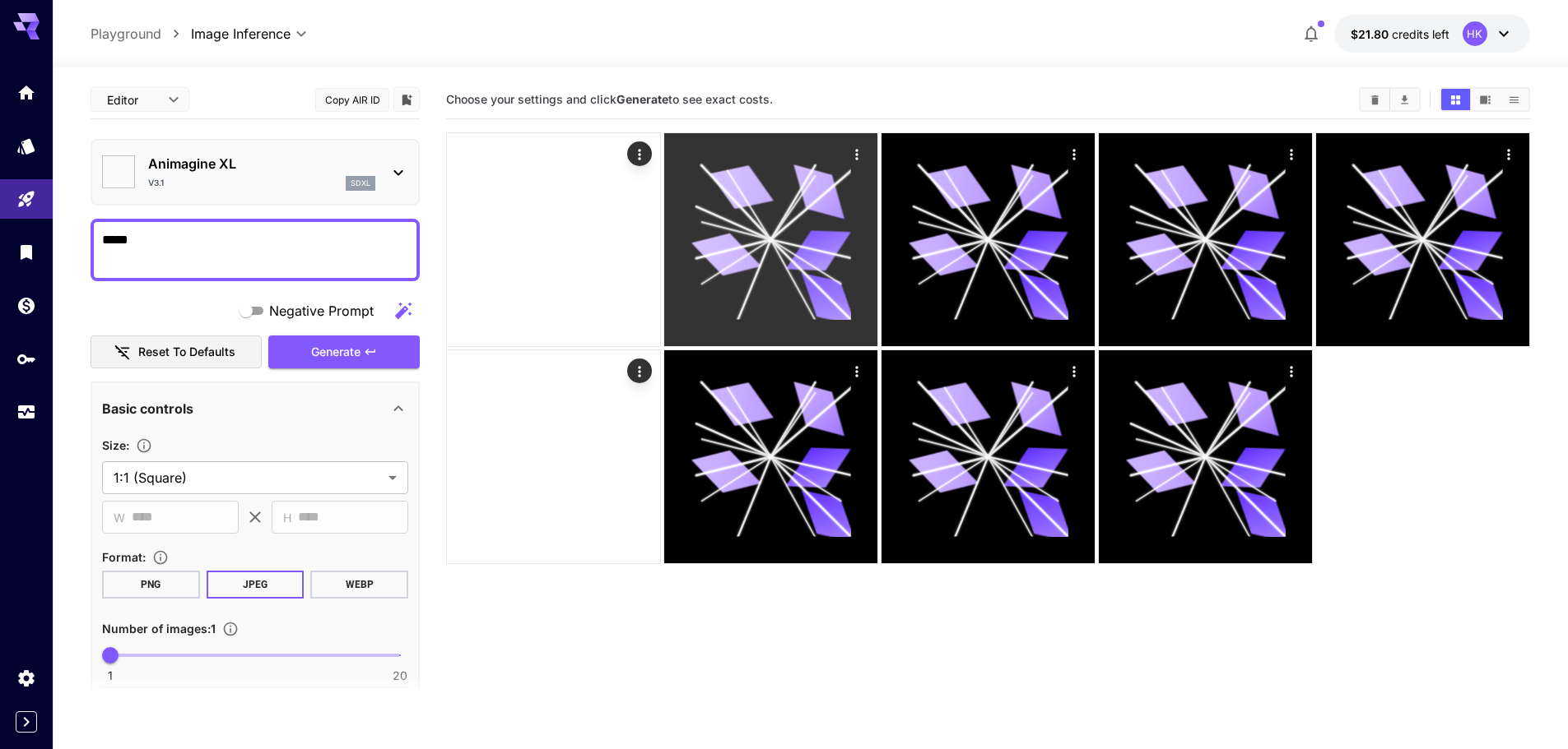
type input "*******"
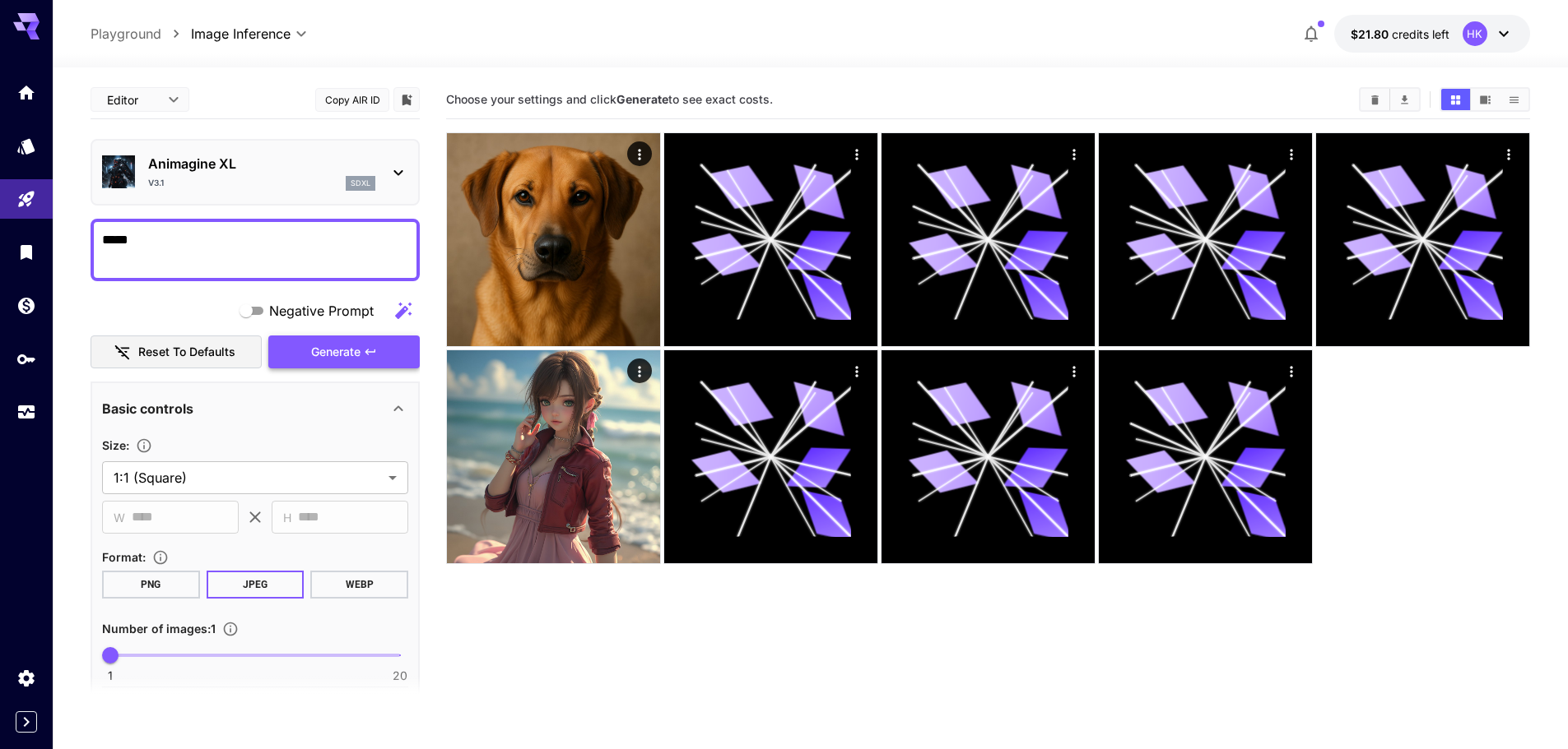
click at [356, 351] on span "Generate" at bounding box center [335, 352] width 50 height 20
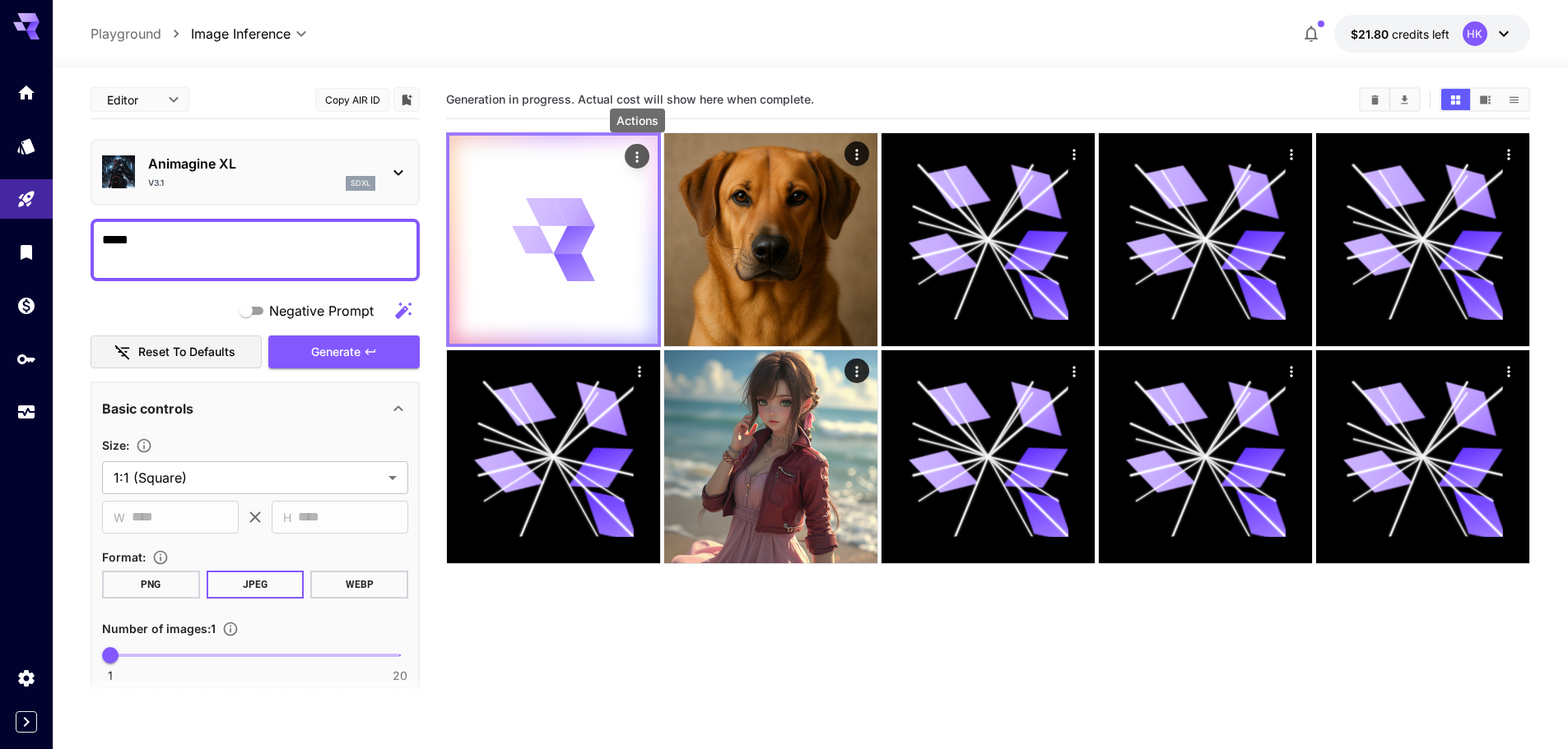
click at [633, 157] on icon "Actions" at bounding box center [637, 157] width 16 height 16
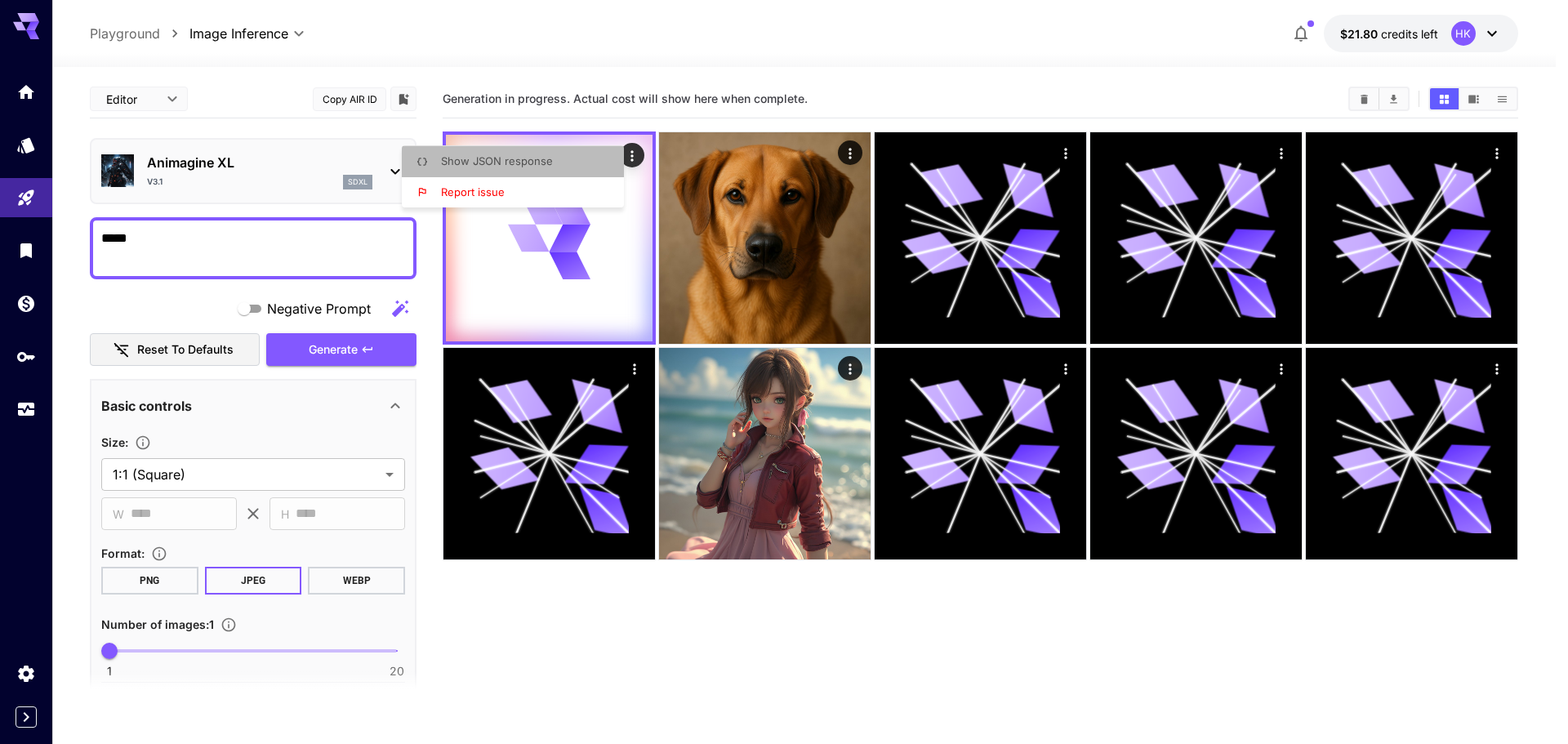
click at [499, 164] on span "Show JSON response" at bounding box center [497, 160] width 112 height 13
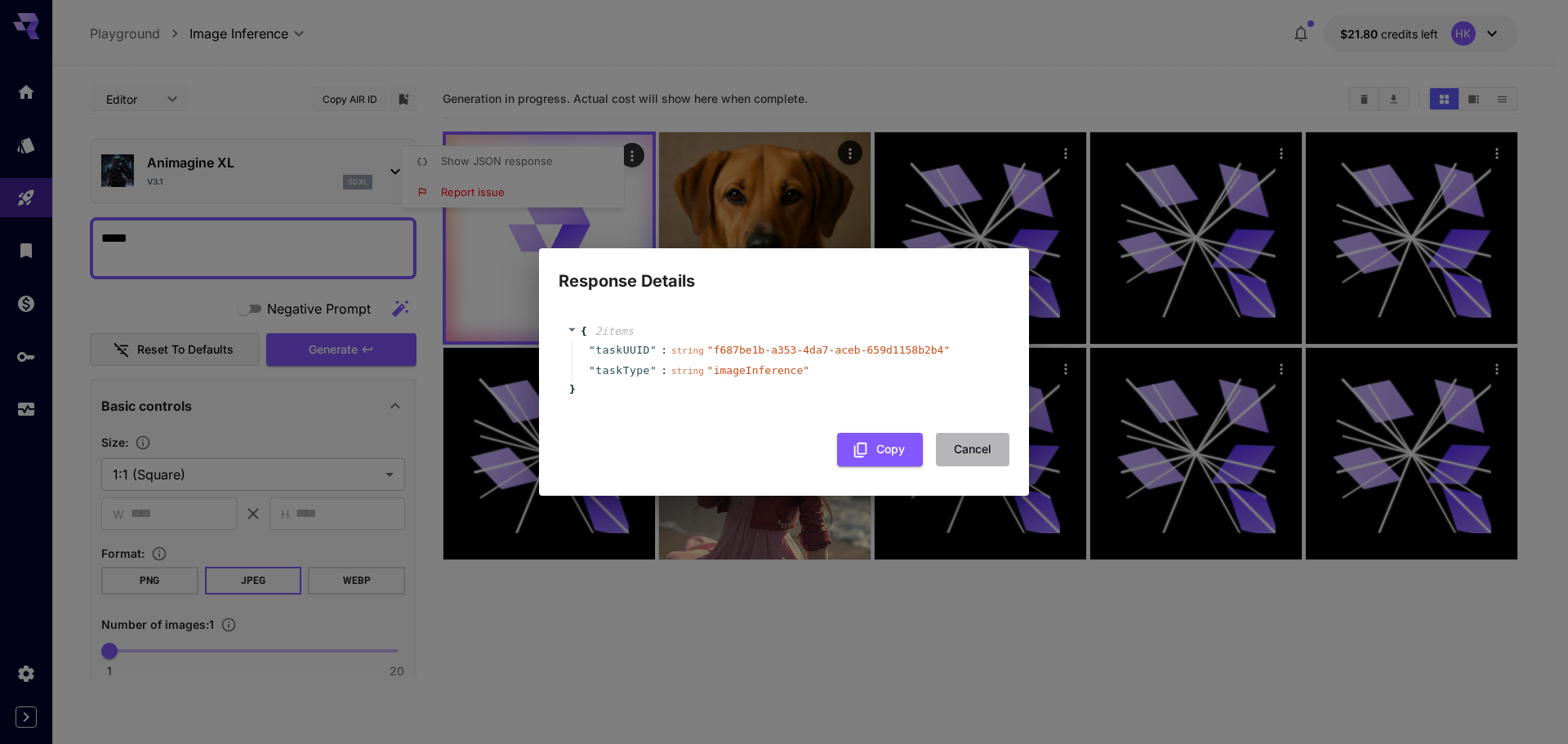
click at [972, 450] on button "Cancel" at bounding box center [972, 450] width 74 height 34
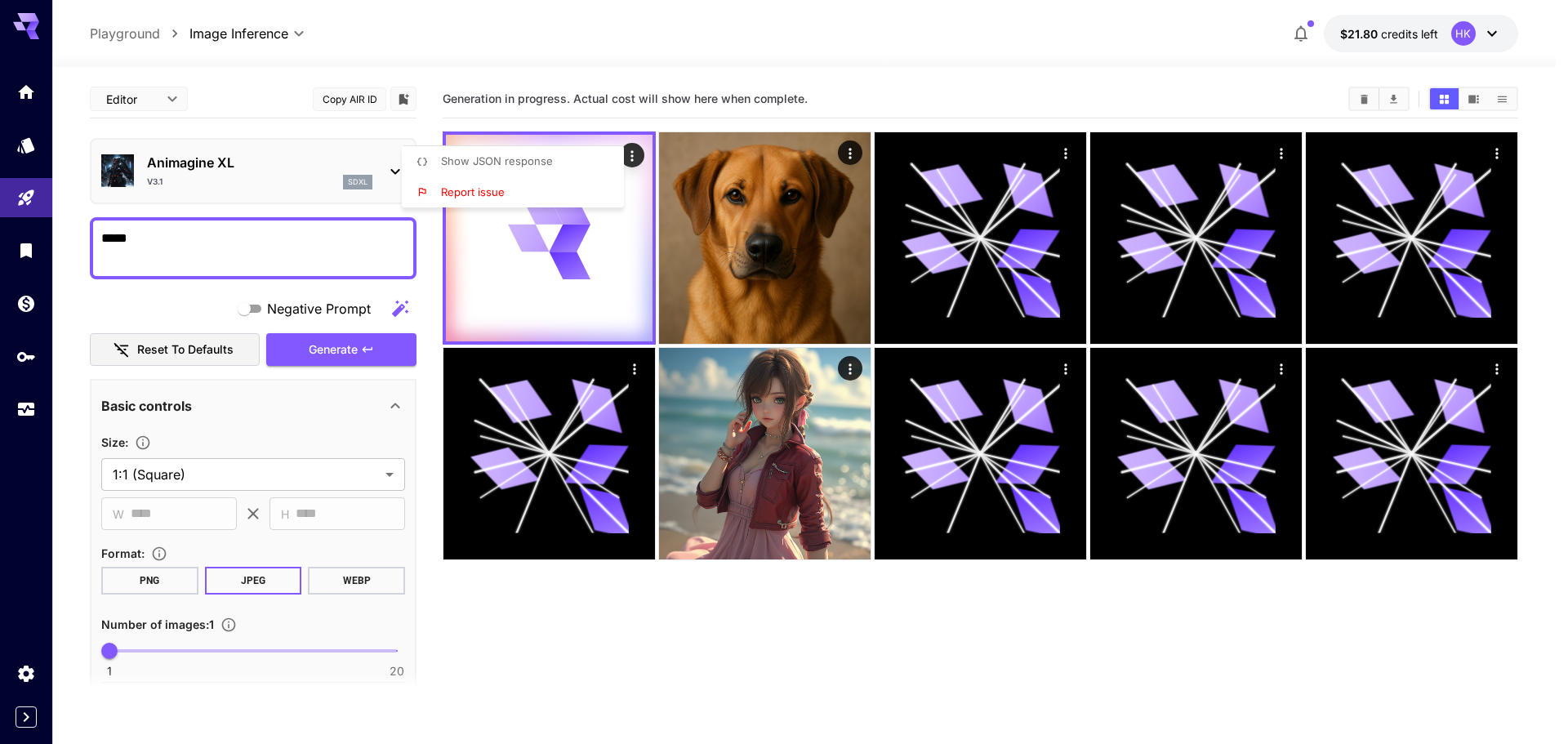
click at [426, 375] on div at bounding box center [784, 372] width 1568 height 744
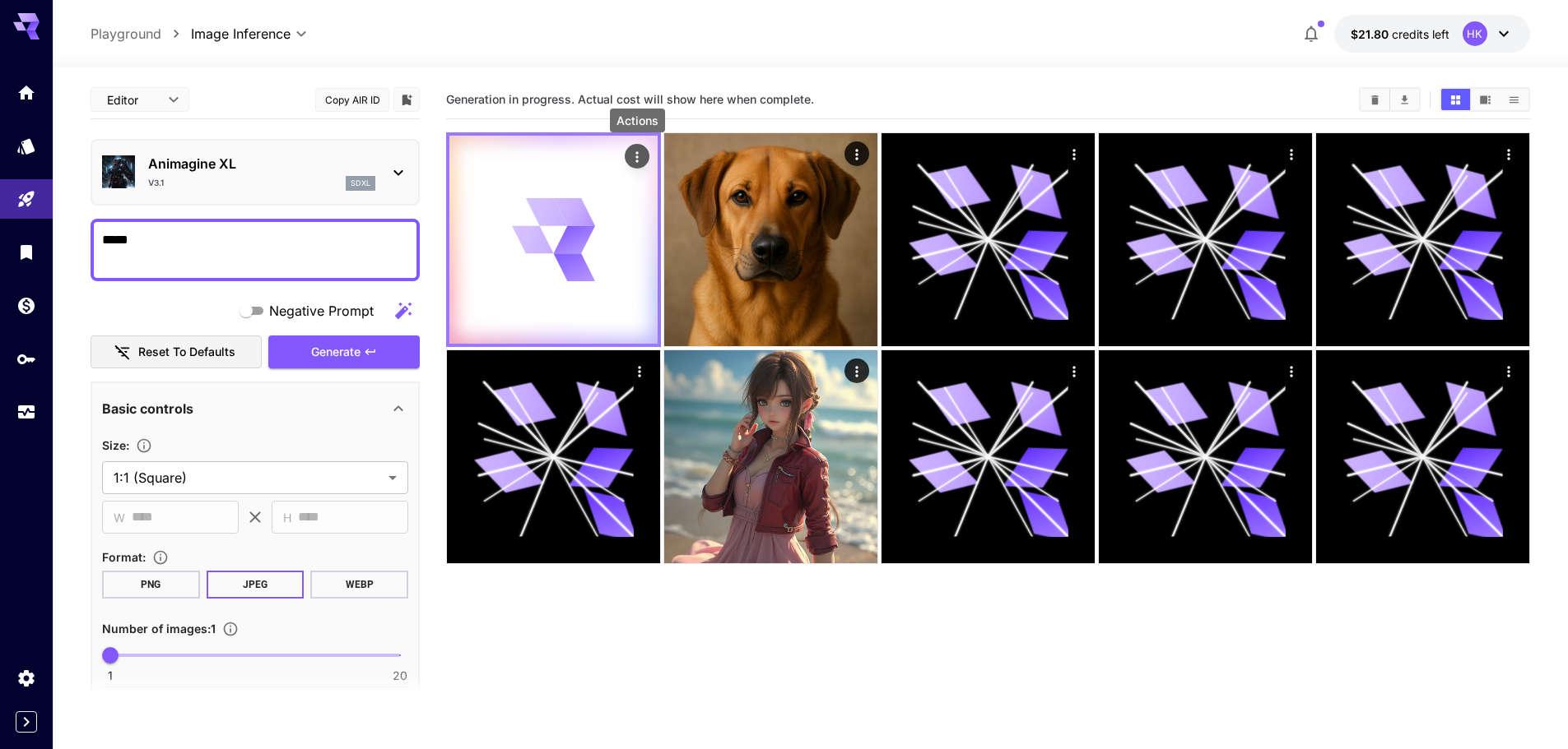
click at [640, 159] on icon "Actions" at bounding box center [637, 157] width 16 height 16
